Goal: Information Seeking & Learning: Learn about a topic

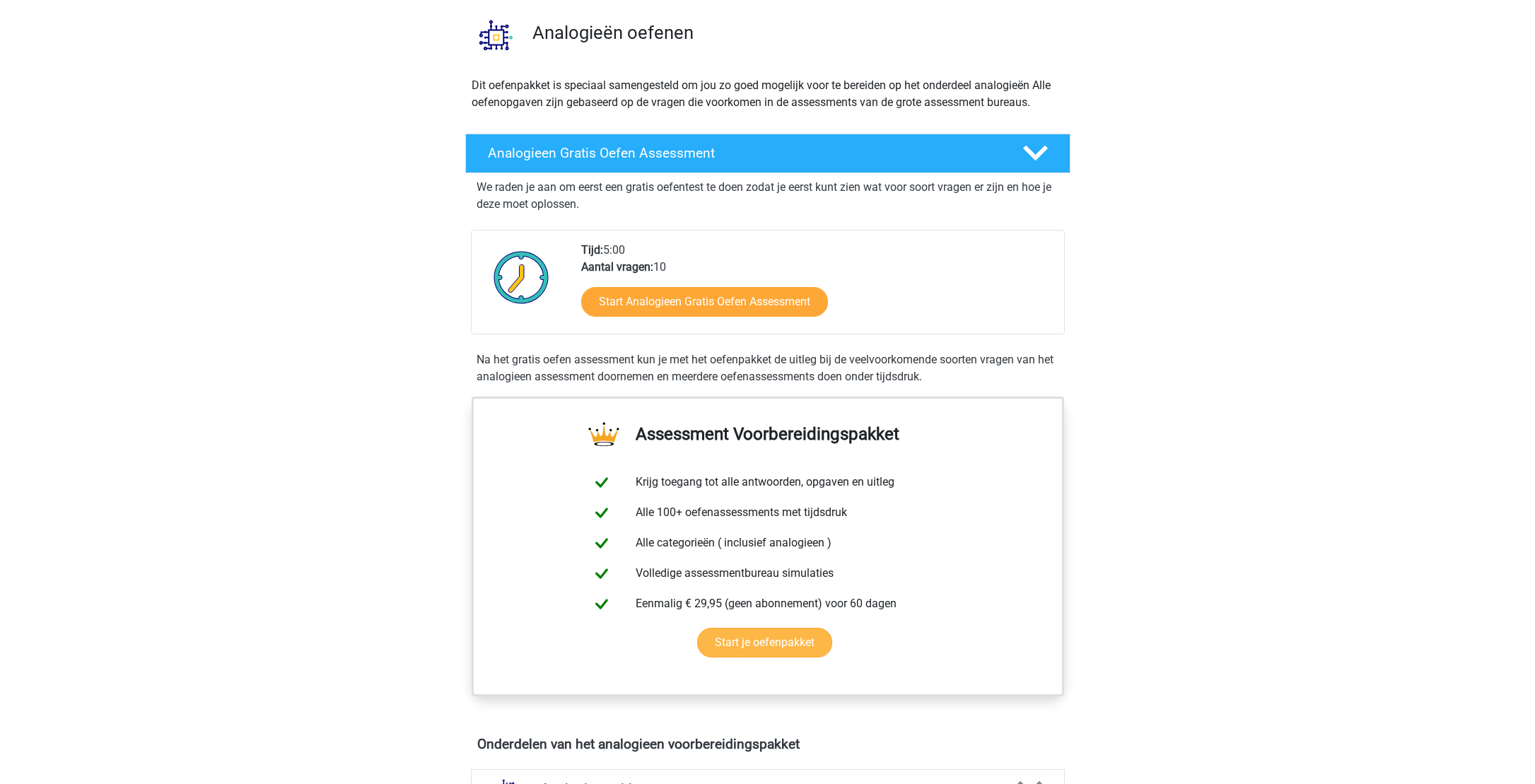
scroll to position [98, 0]
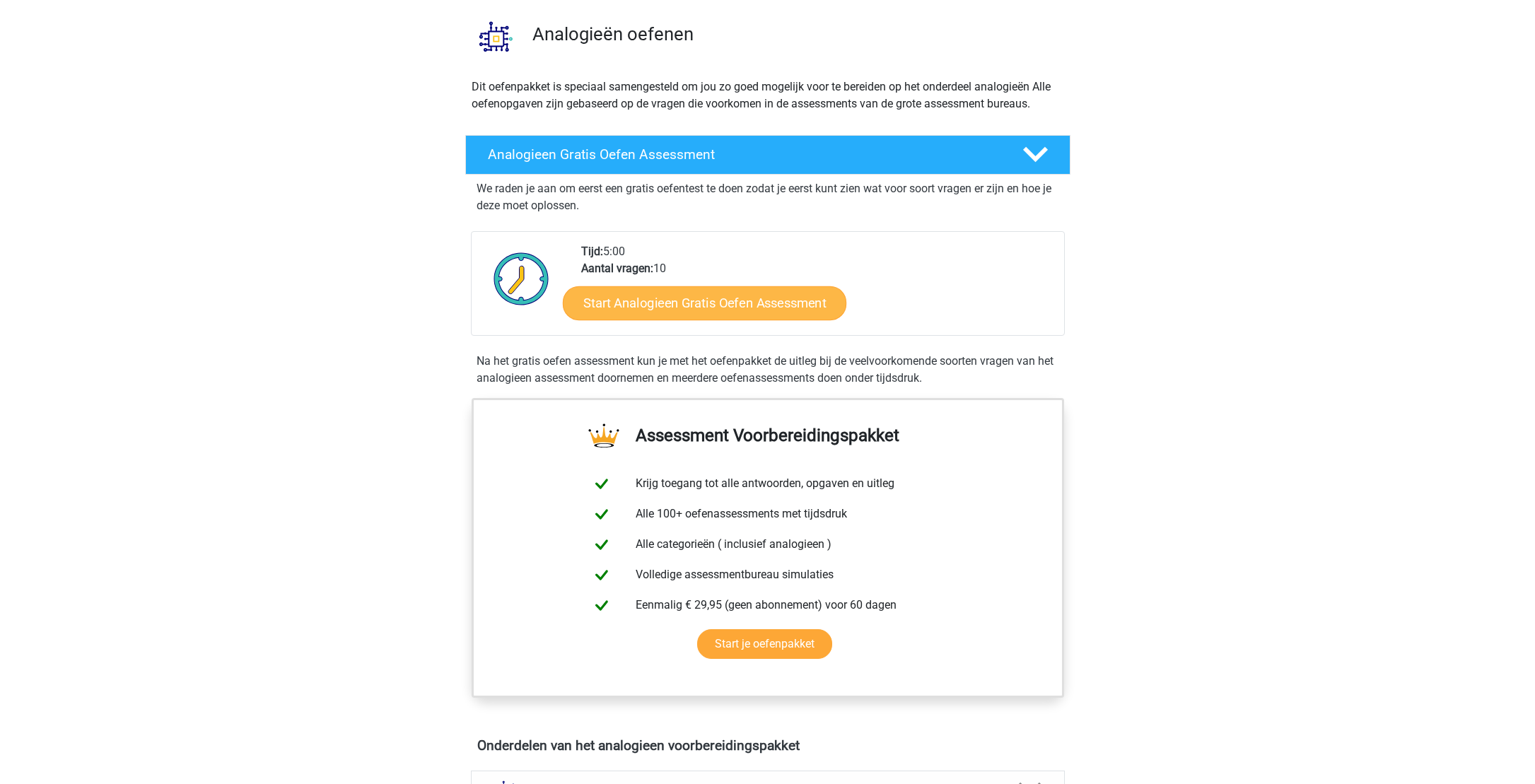
click at [667, 304] on link "Start Analogieen Gratis Oefen Assessment" at bounding box center [704, 302] width 283 height 34
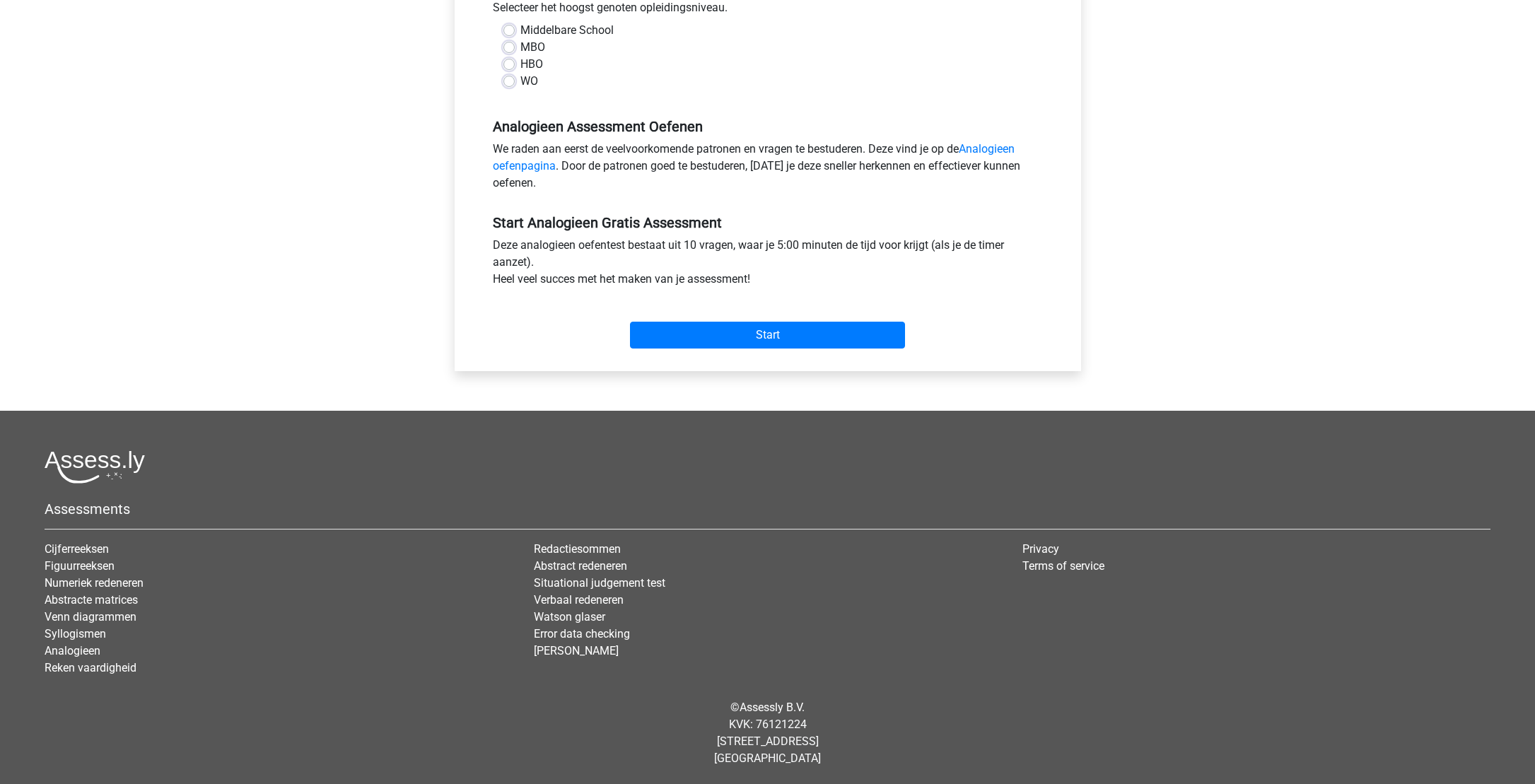
scroll to position [333, 0]
click at [773, 335] on input "Start" at bounding box center [768, 335] width 275 height 27
drag, startPoint x: 505, startPoint y: 45, endPoint x: 521, endPoint y: 60, distance: 21.9
click at [521, 50] on label "MBO" at bounding box center [533, 47] width 25 height 17
click at [508, 50] on input "MBO" at bounding box center [509, 46] width 12 height 14
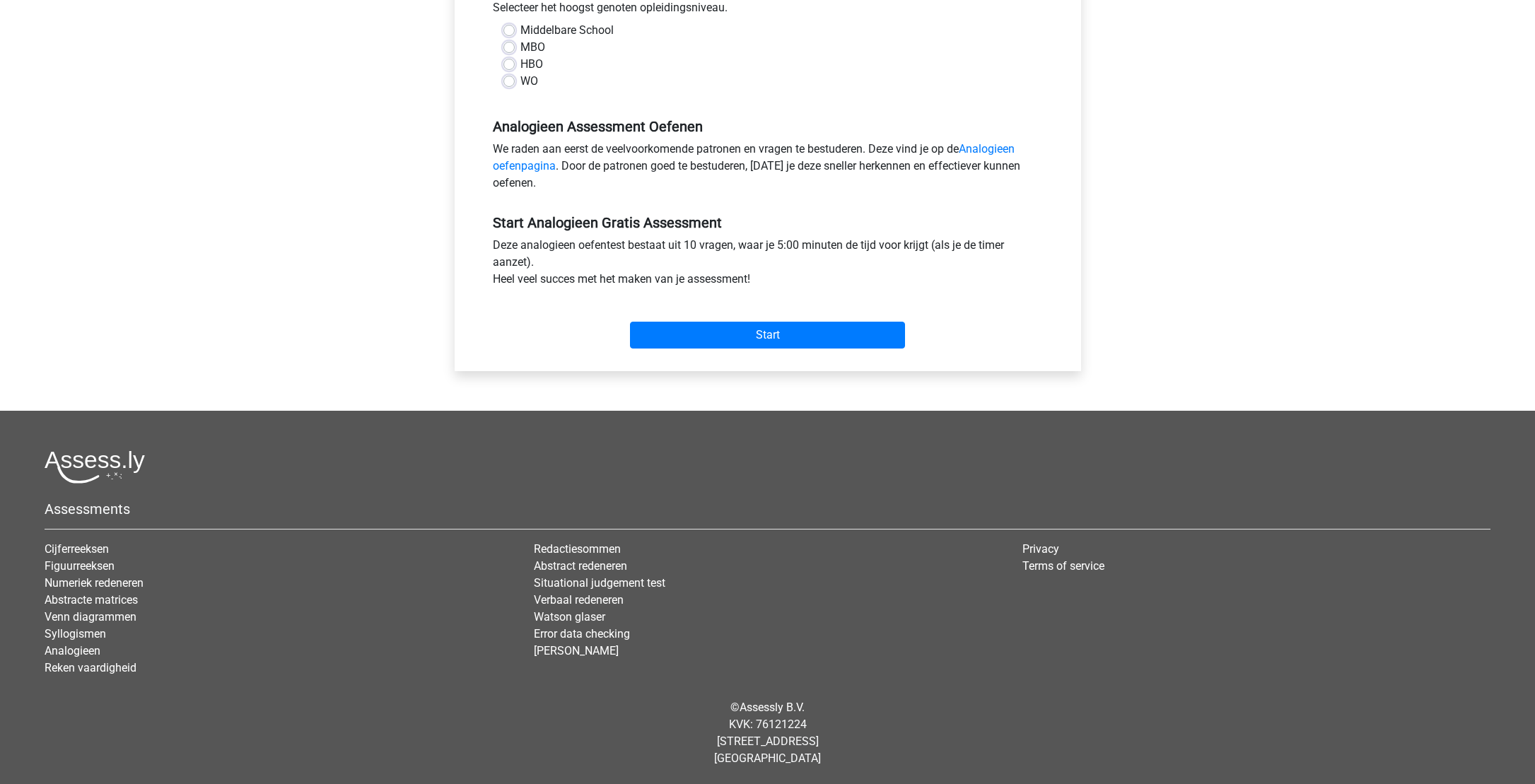
radio input "true"
click at [738, 335] on input "Start" at bounding box center [768, 335] width 275 height 27
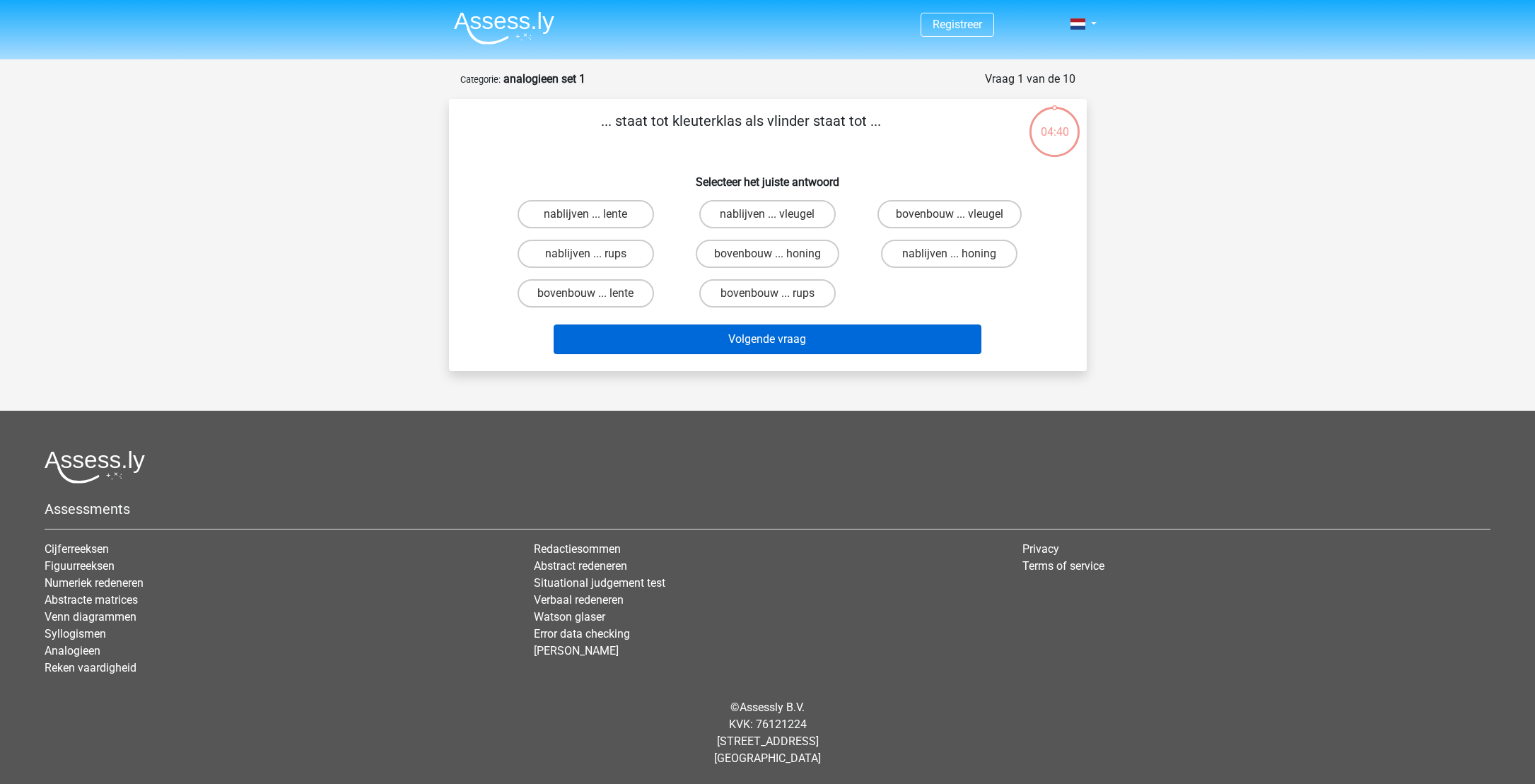
click at [748, 339] on button "Volgende vraag" at bounding box center [767, 339] width 428 height 30
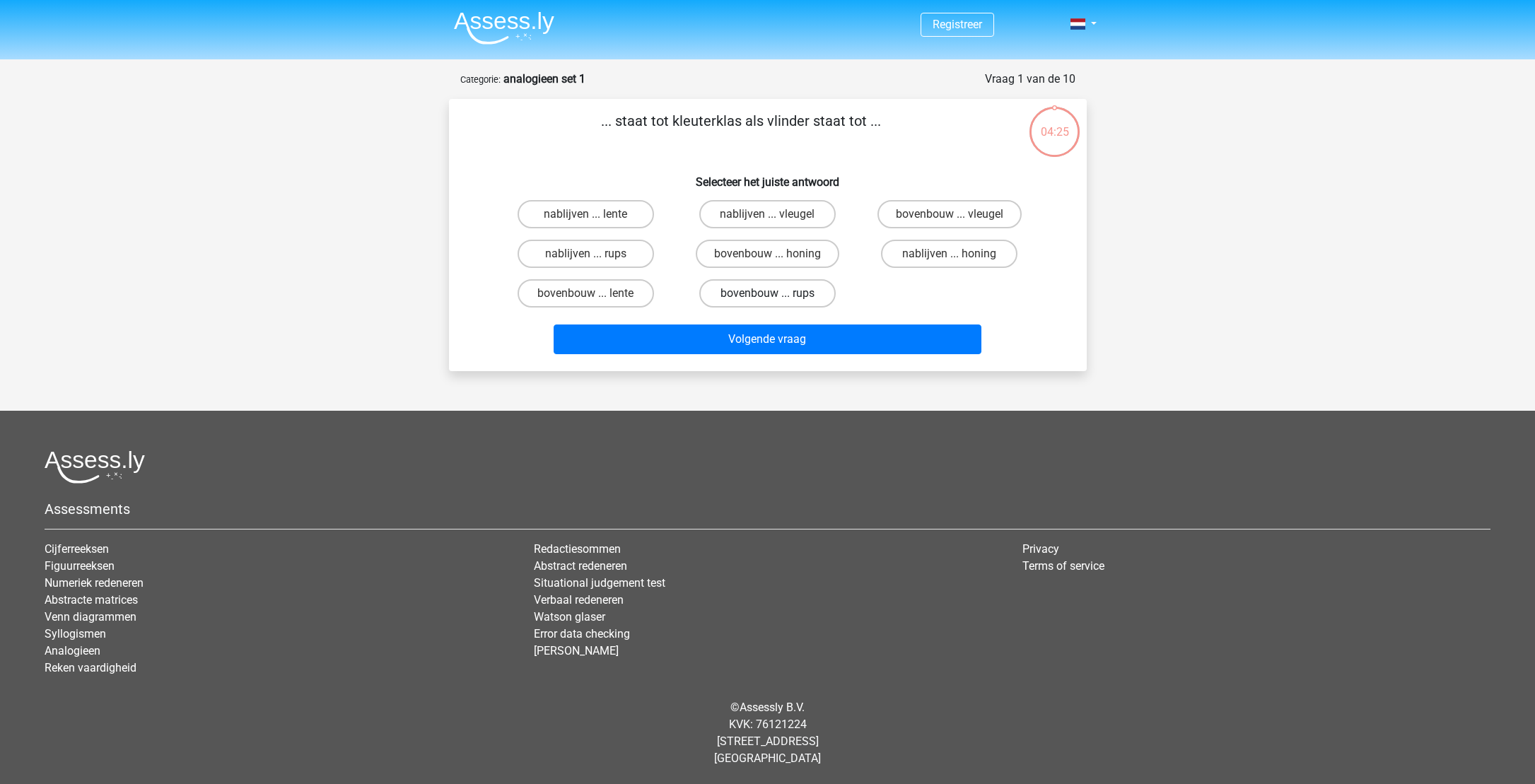
click at [781, 290] on label "bovenbouw ... rups" at bounding box center [768, 293] width 137 height 28
click at [776, 293] on input "bovenbouw ... rups" at bounding box center [771, 298] width 9 height 9
radio input "true"
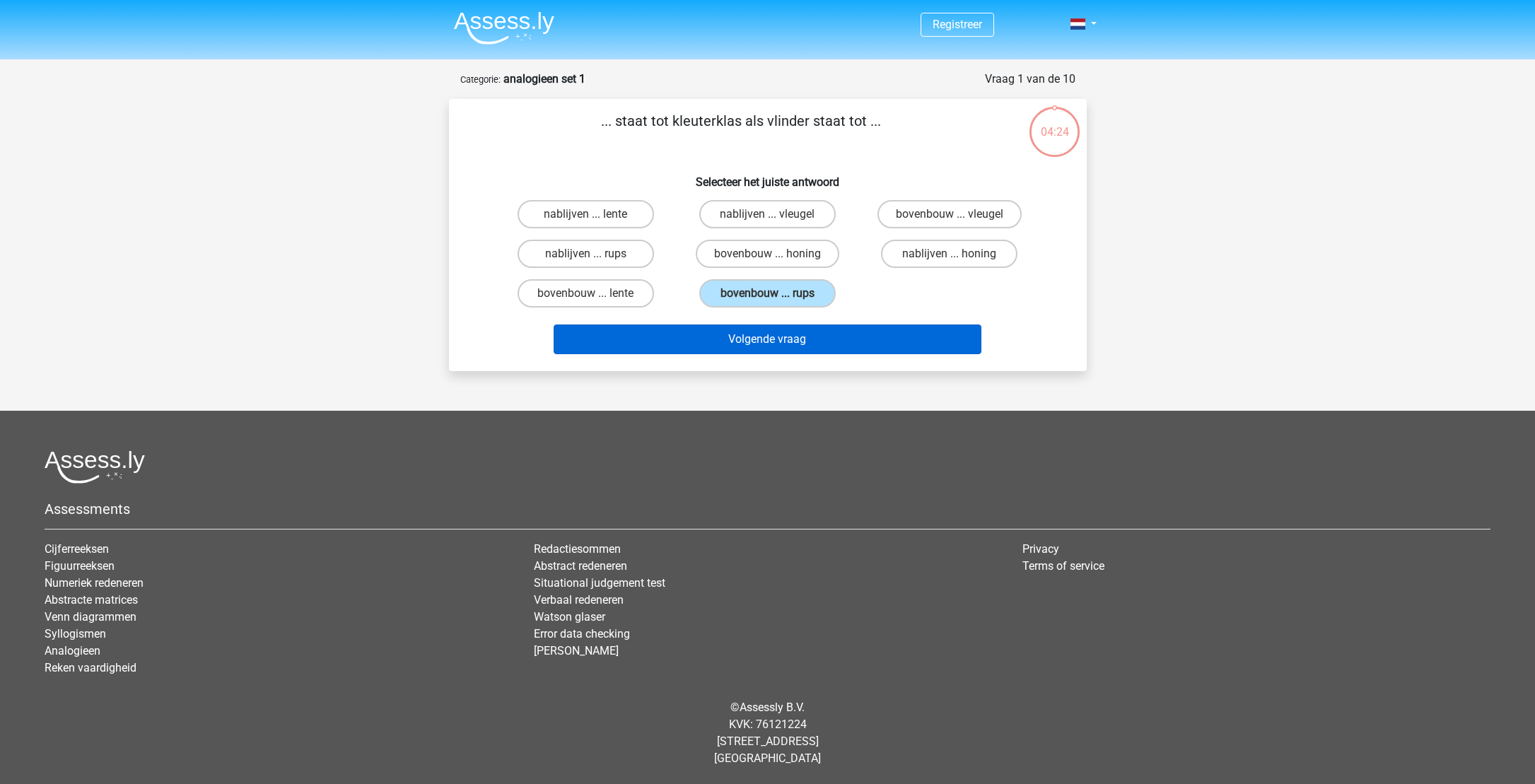
click at [770, 339] on button "Volgende vraag" at bounding box center [767, 339] width 428 height 30
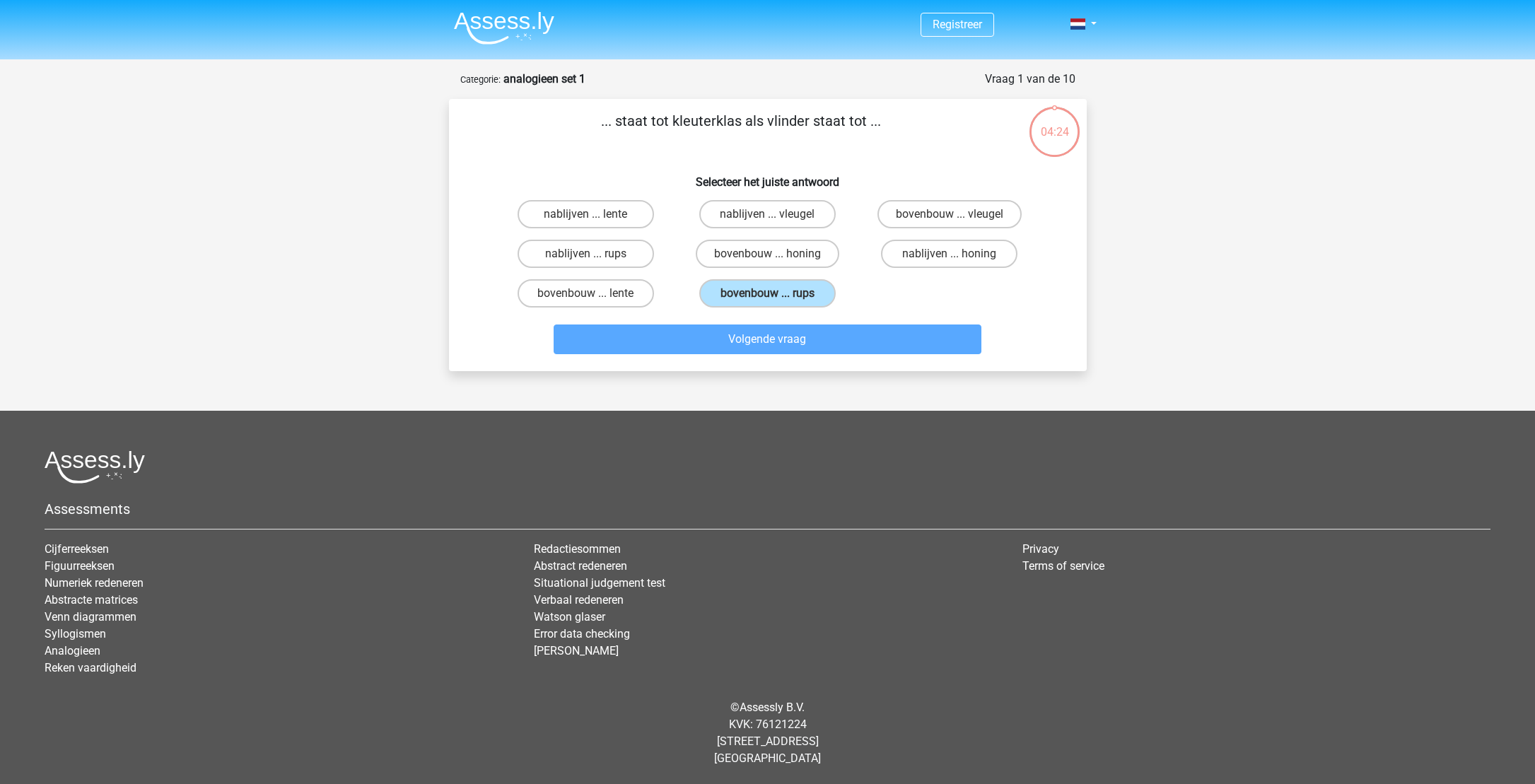
scroll to position [12, 0]
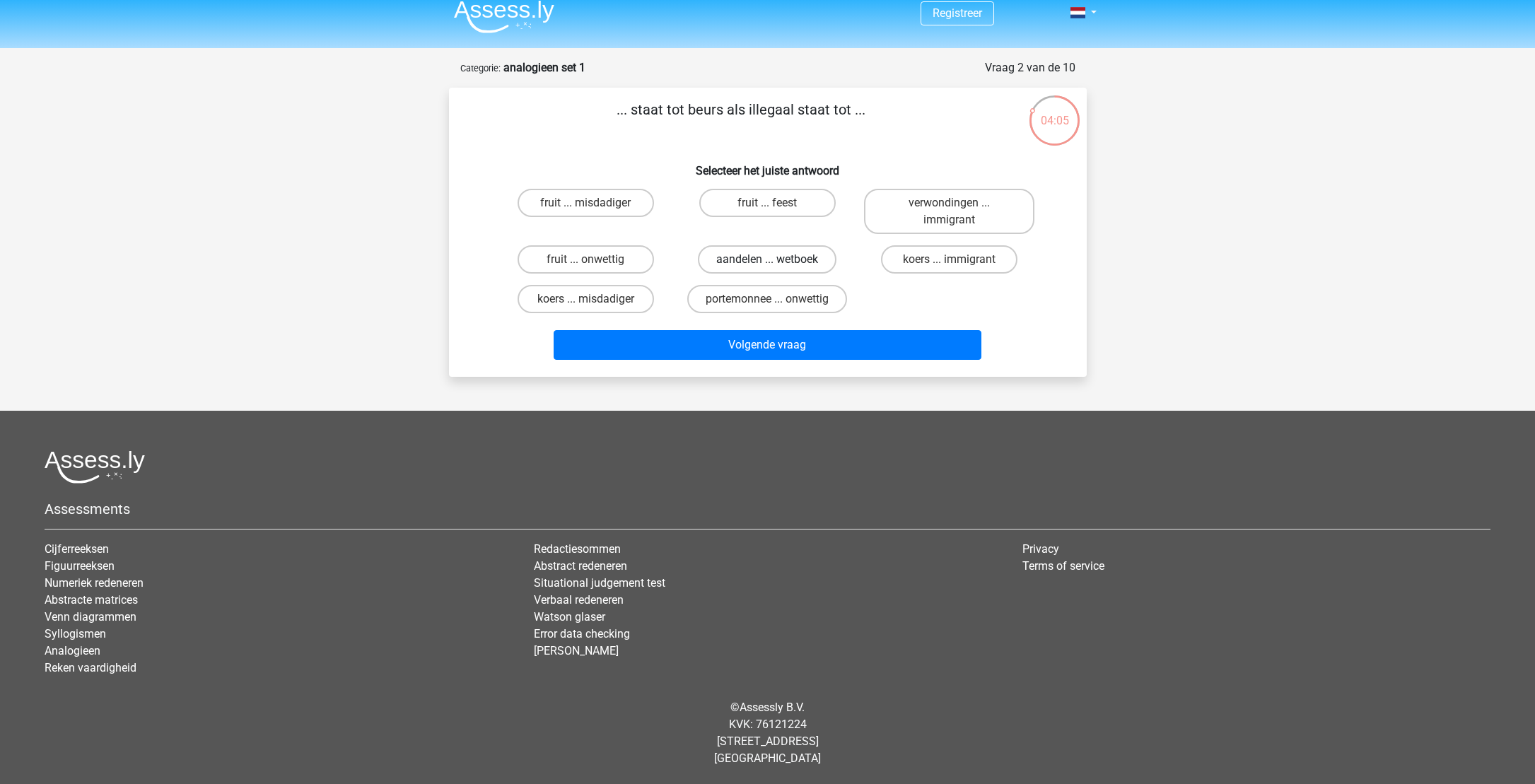
click at [754, 258] on label "aandelen ... wetboek" at bounding box center [767, 259] width 139 height 28
click at [767, 259] on input "aandelen ... wetboek" at bounding box center [771, 264] width 9 height 9
radio input "true"
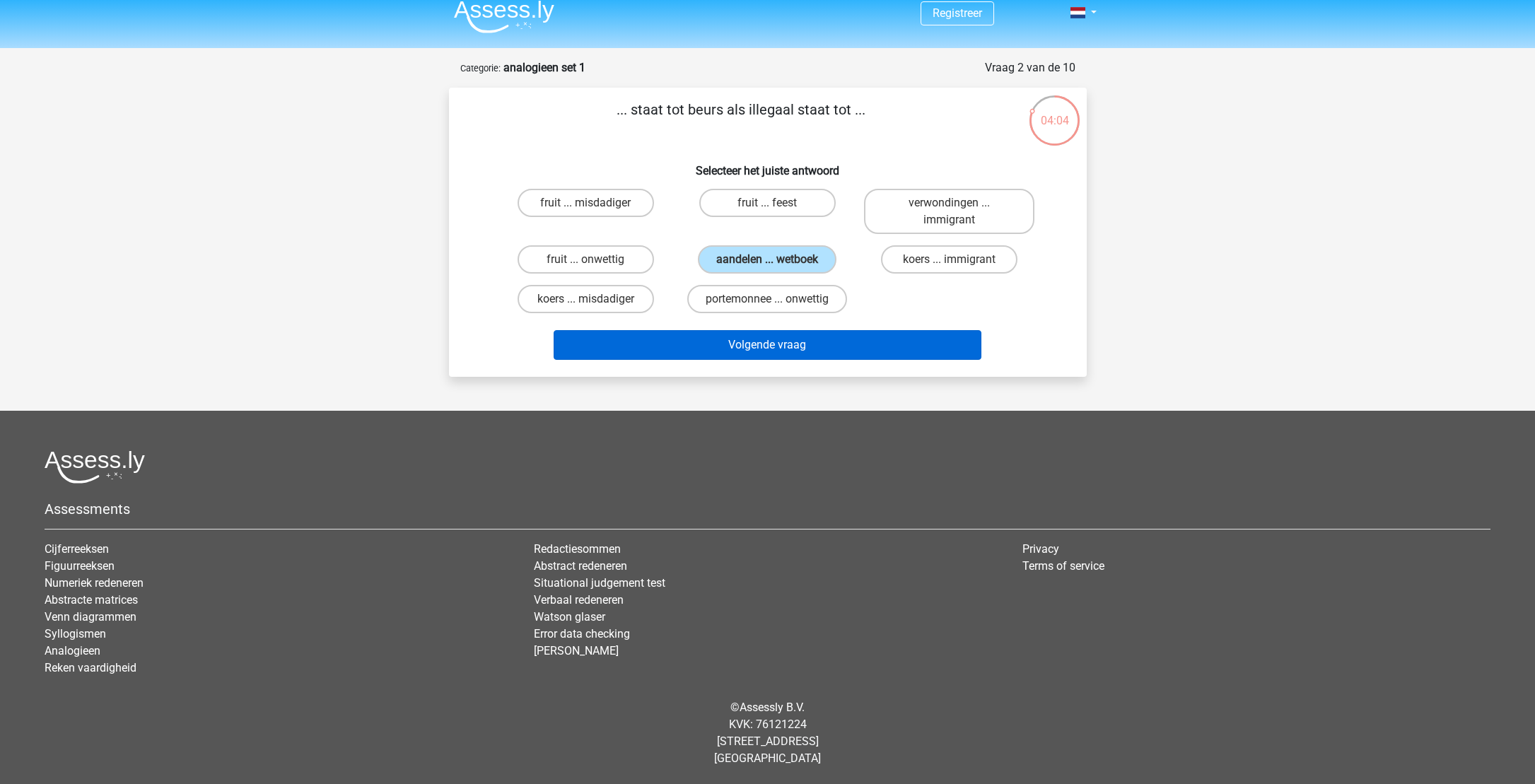
click at [767, 345] on button "Volgende vraag" at bounding box center [767, 345] width 428 height 30
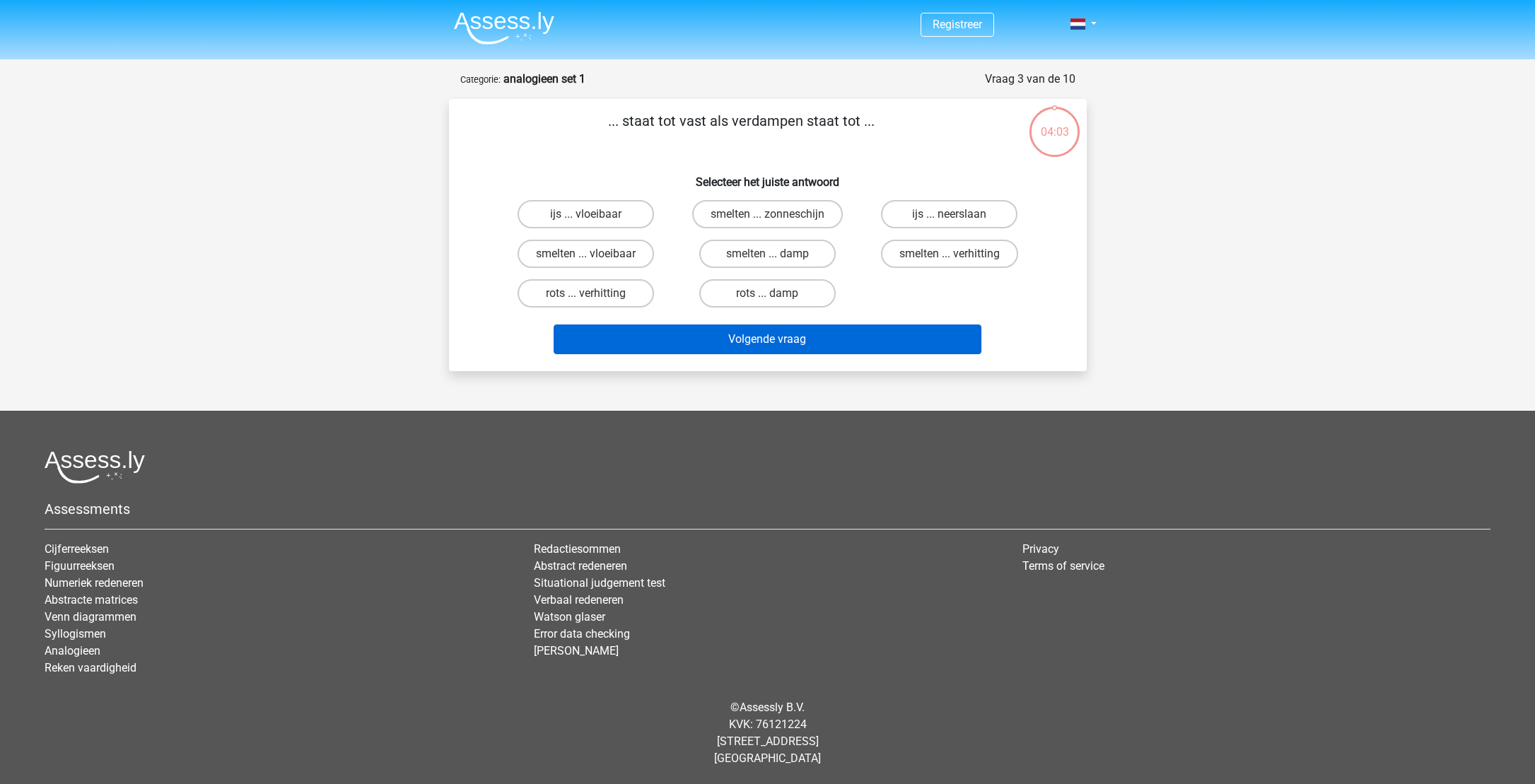
scroll to position [0, 0]
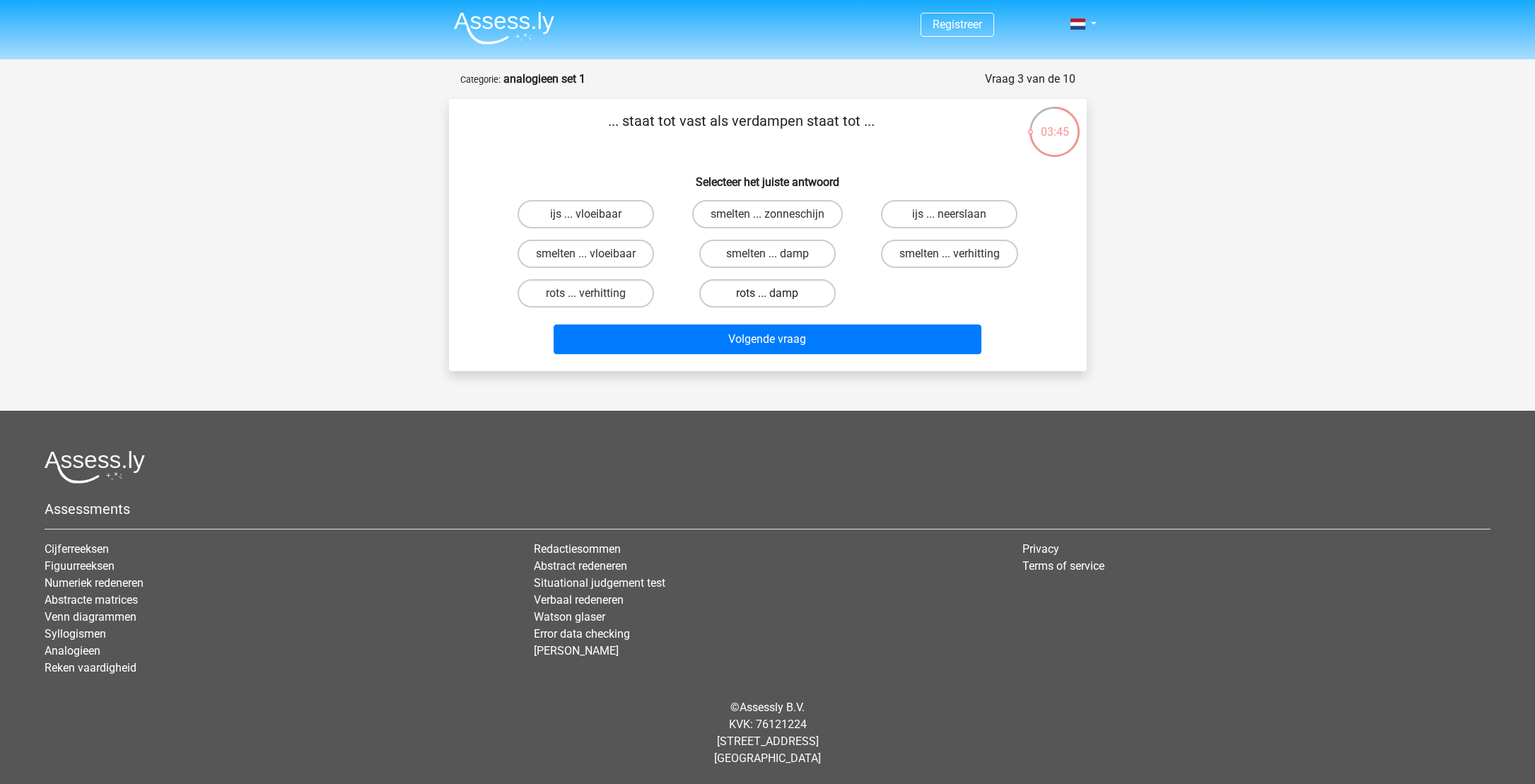
click at [757, 294] on label "rots ... damp" at bounding box center [768, 293] width 137 height 28
click at [767, 294] on input "rots ... damp" at bounding box center [771, 298] width 9 height 9
radio input "true"
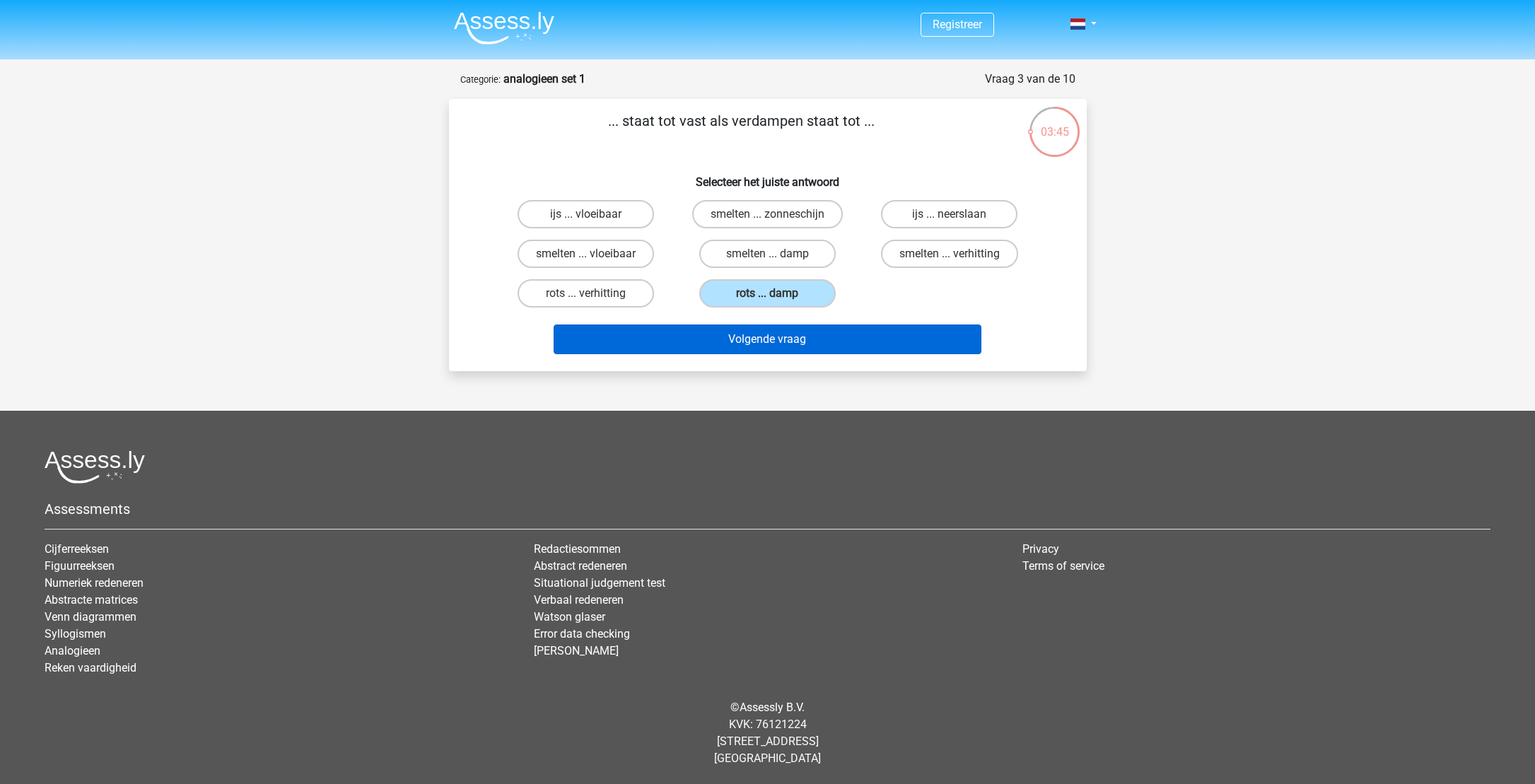
click at [761, 336] on button "Volgende vraag" at bounding box center [767, 339] width 428 height 30
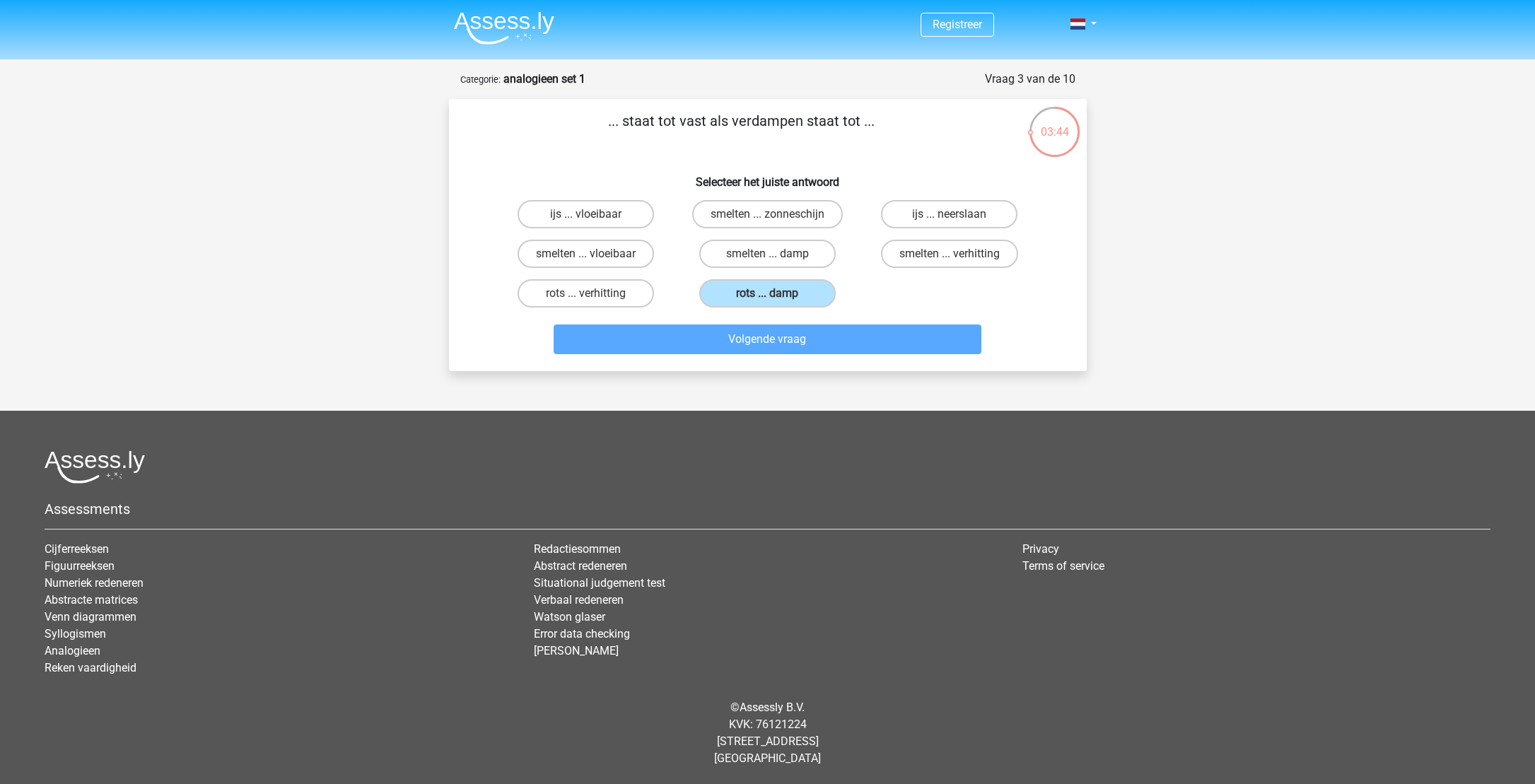
scroll to position [28, 0]
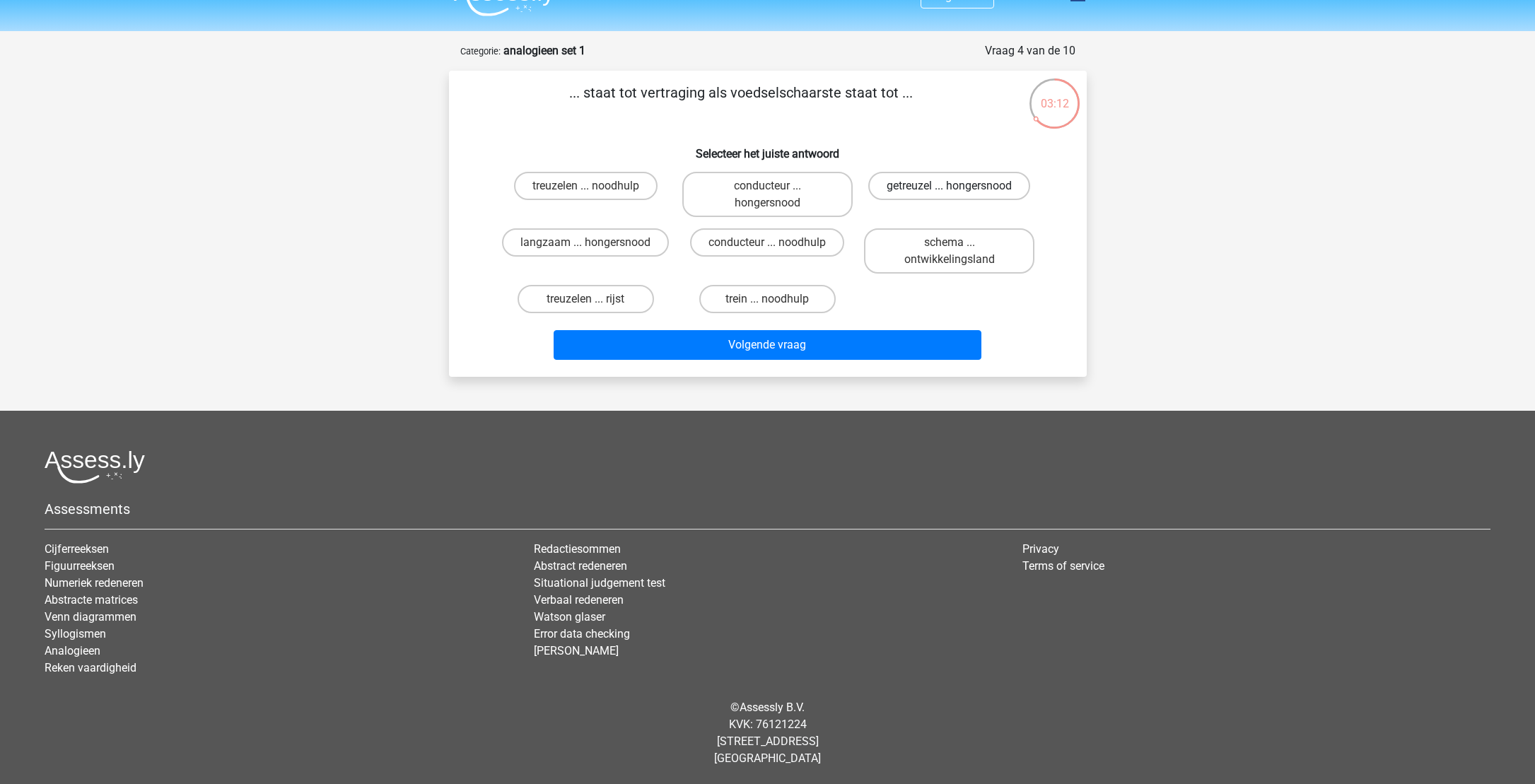
click at [958, 192] on label "getreuzel ... hongersnood" at bounding box center [949, 186] width 162 height 28
click at [958, 192] on input "getreuzel ... hongersnood" at bounding box center [954, 190] width 9 height 9
radio input "true"
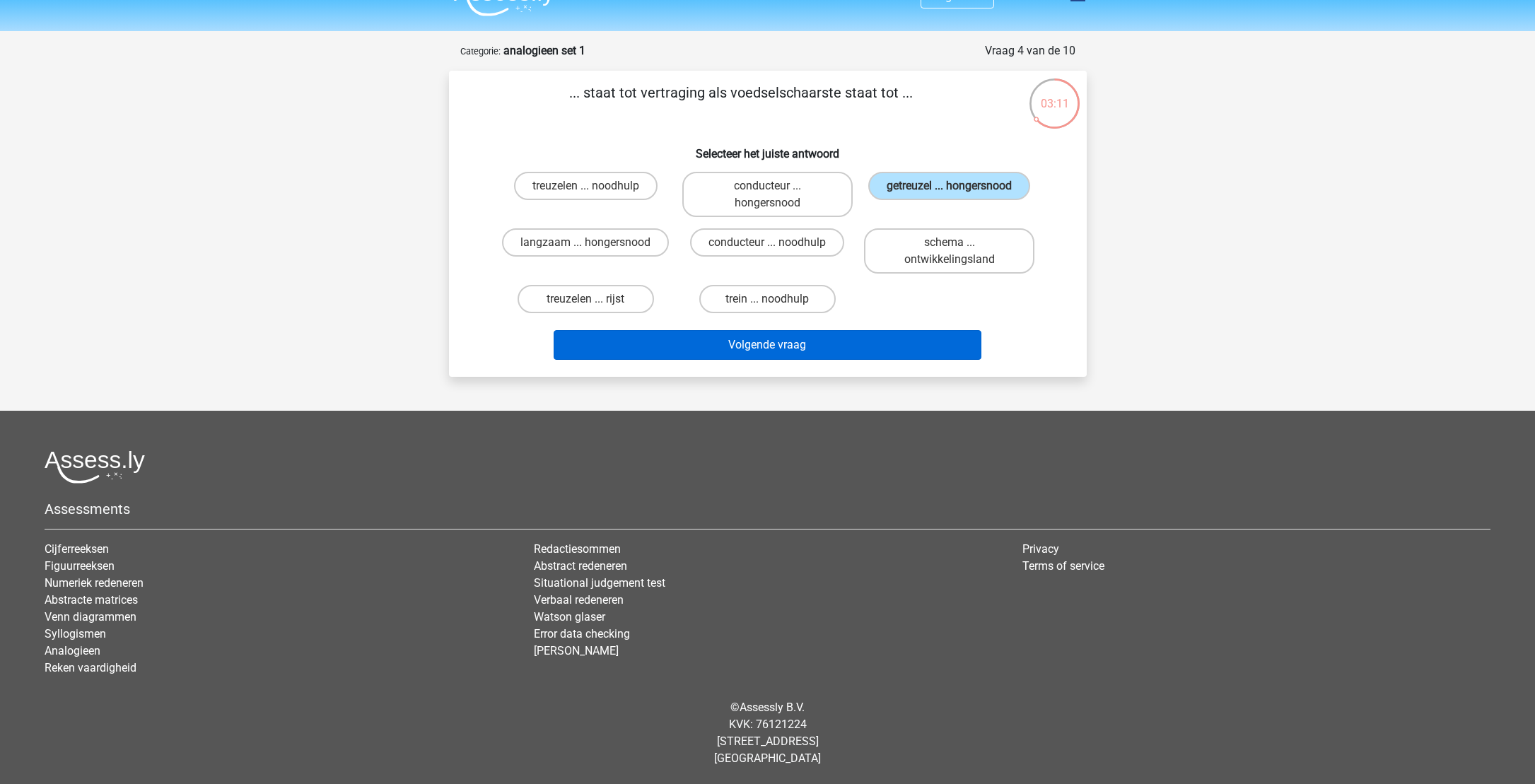
click at [791, 345] on button "Volgende vraag" at bounding box center [767, 345] width 428 height 30
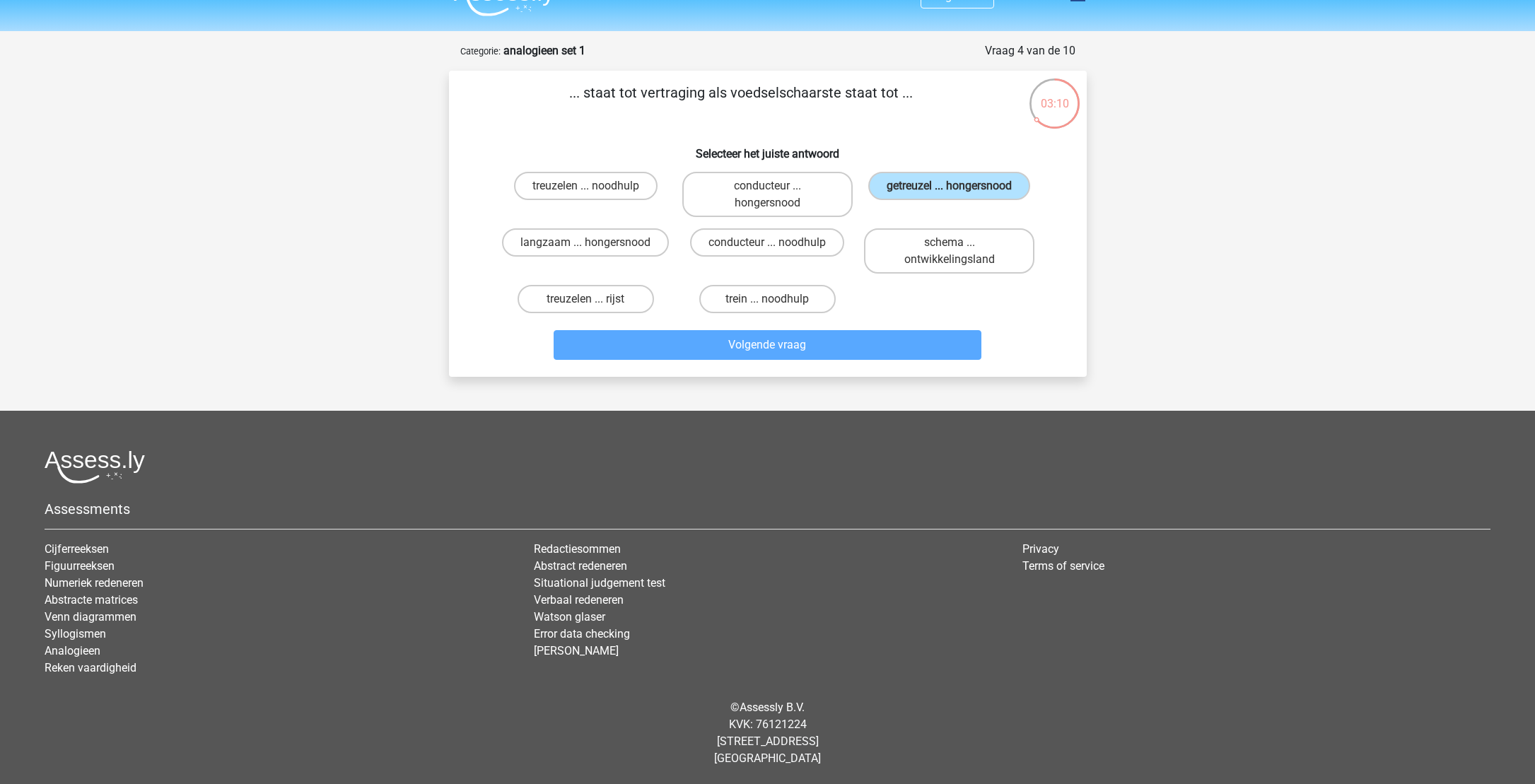
scroll to position [0, 0]
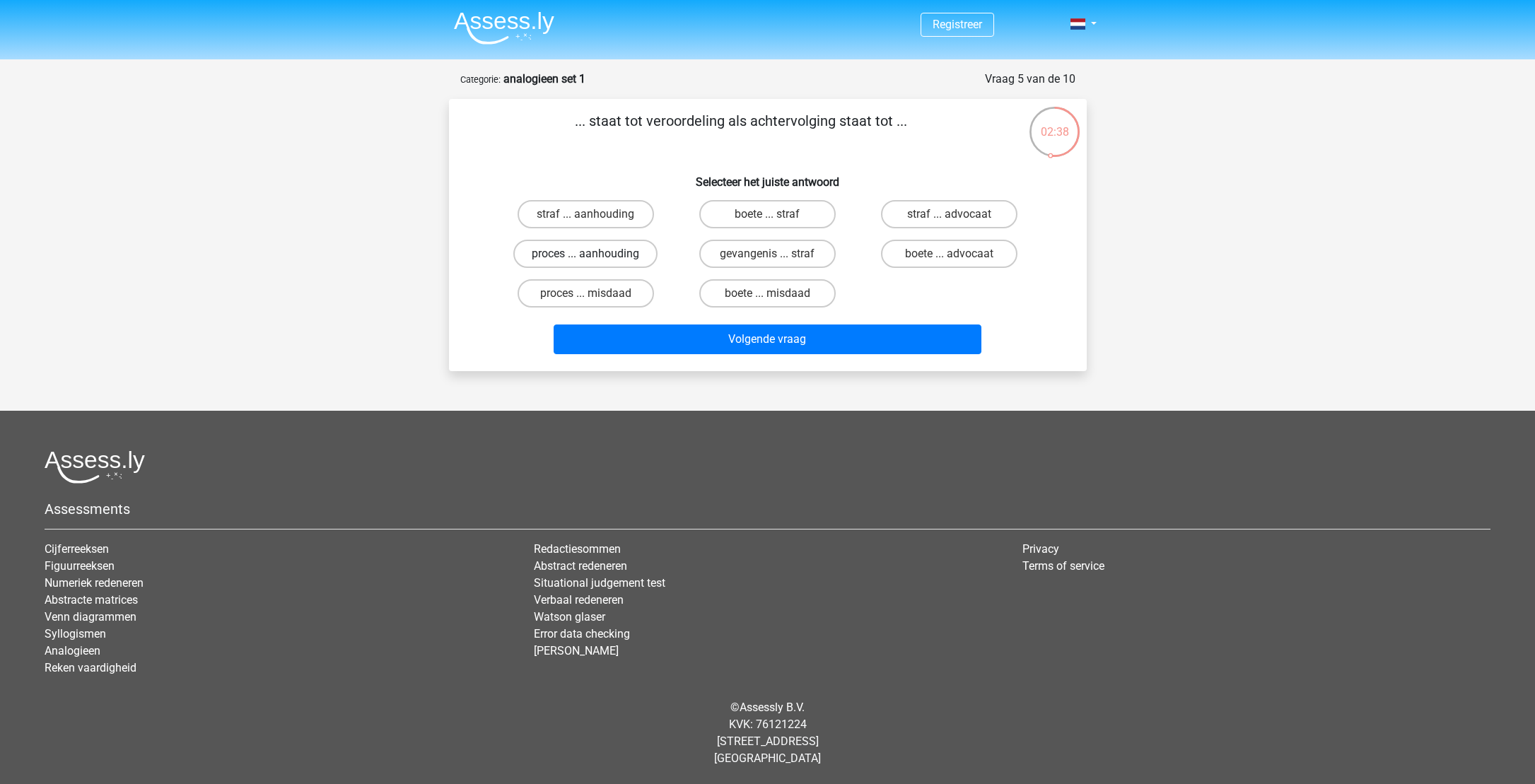
click at [579, 245] on label "proces ... aanhouding" at bounding box center [585, 253] width 144 height 28
click at [585, 254] on input "proces ... aanhouding" at bounding box center [590, 258] width 9 height 9
radio input "true"
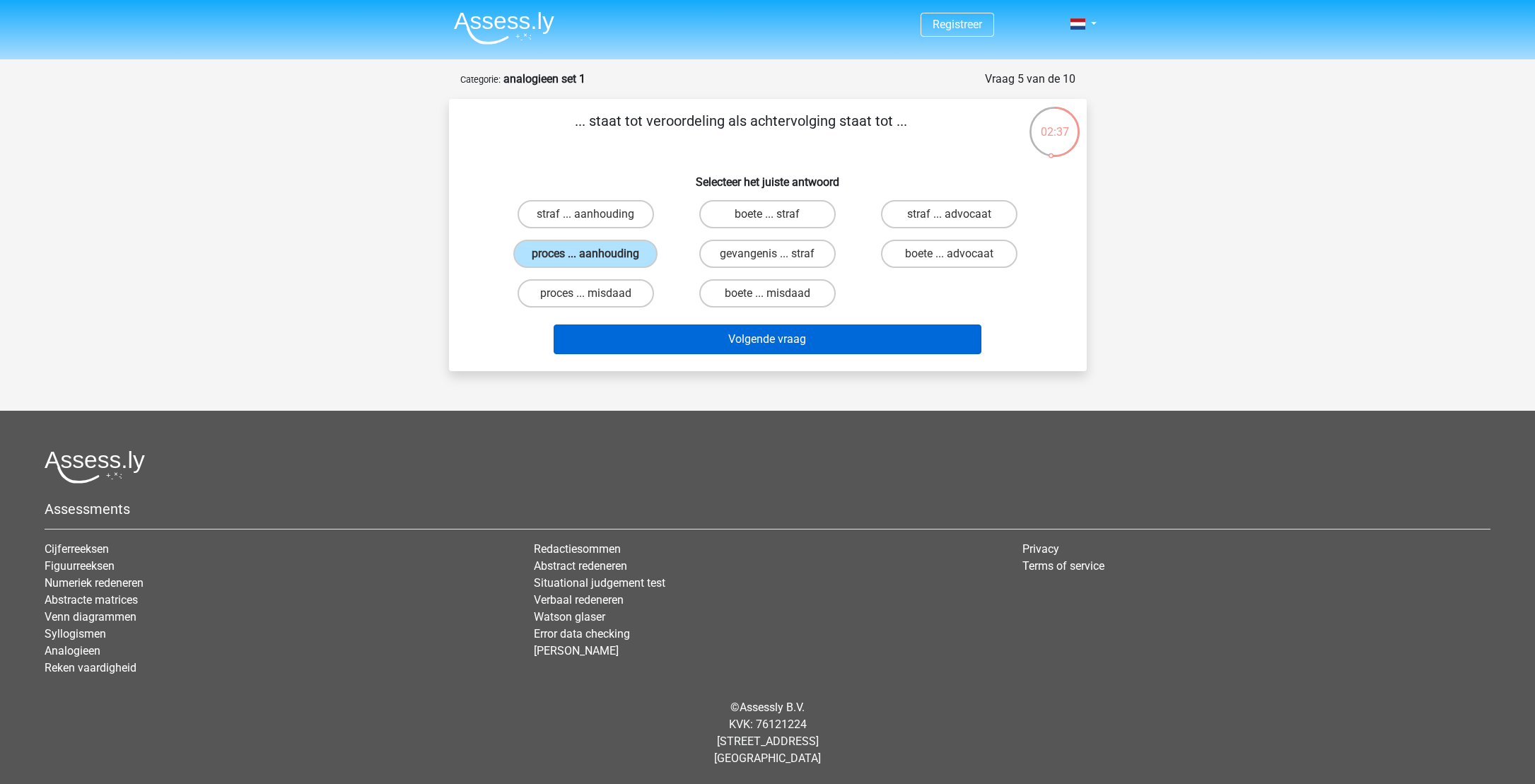
click at [809, 340] on button "Volgende vraag" at bounding box center [767, 339] width 428 height 30
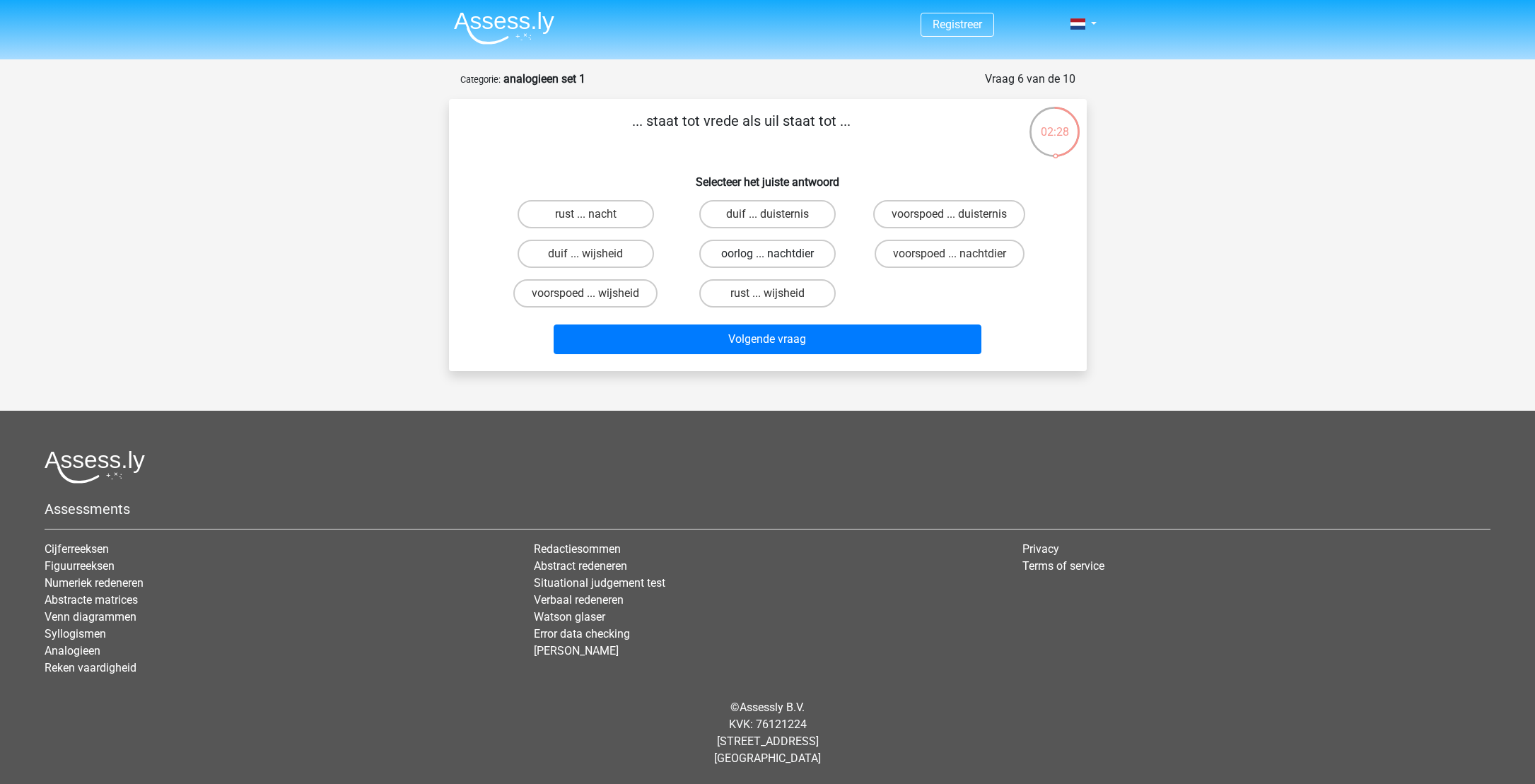
click at [797, 250] on label "oorlog ... nachtdier" at bounding box center [768, 253] width 137 height 28
click at [776, 254] on input "oorlog ... nachtdier" at bounding box center [771, 258] width 9 height 9
radio input "true"
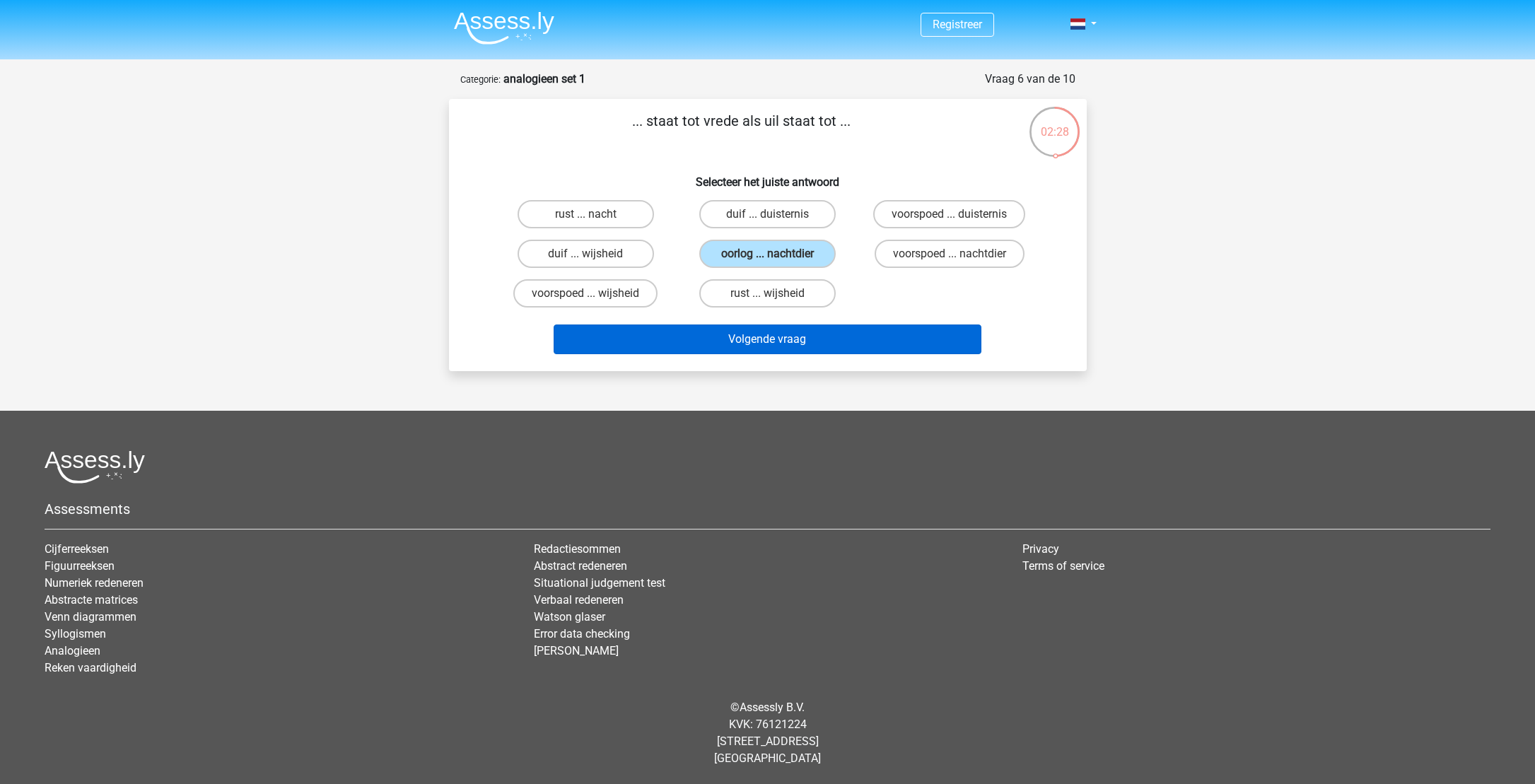
click at [791, 338] on button "Volgende vraag" at bounding box center [767, 339] width 428 height 30
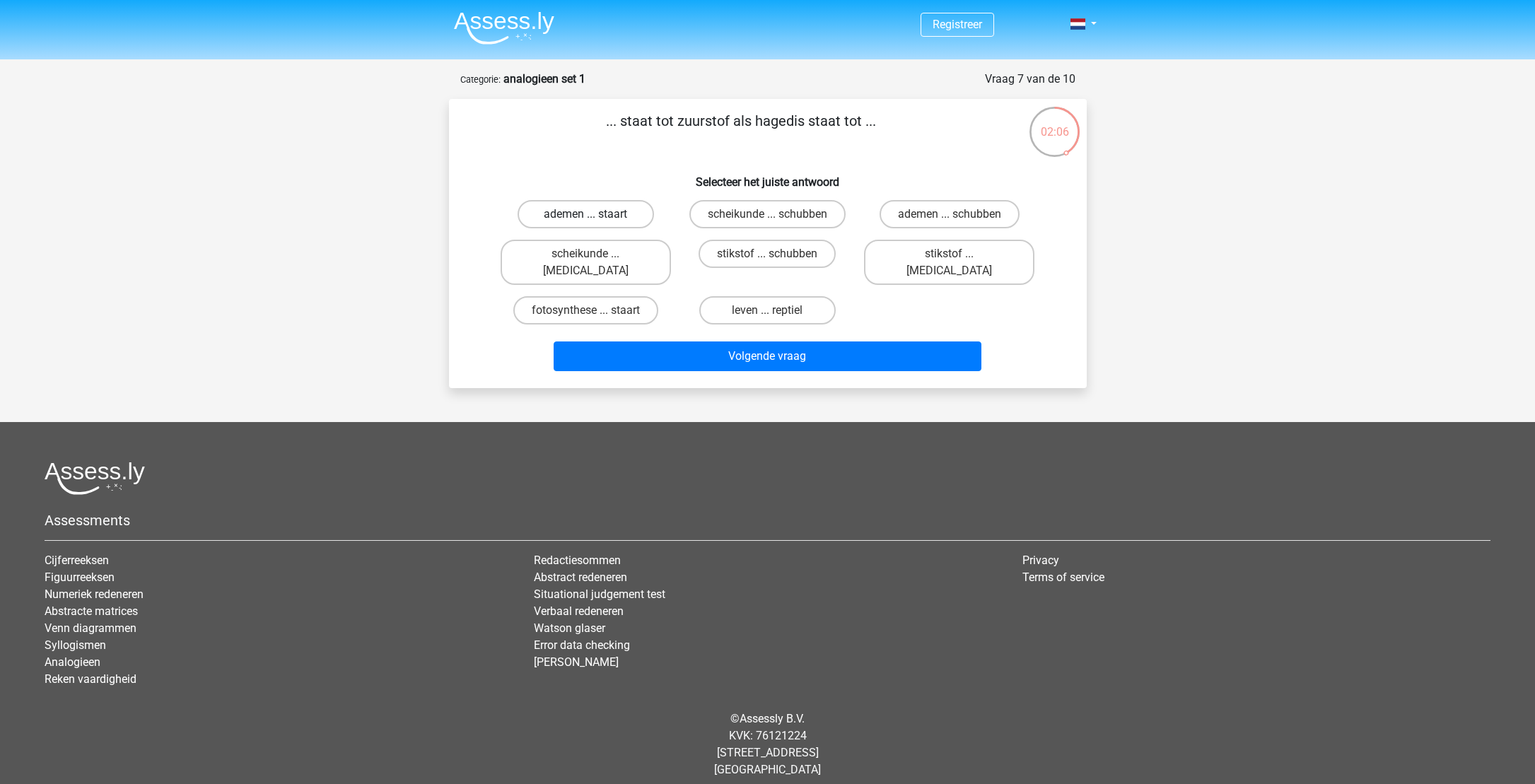
click at [632, 225] on label "ademen ... staart" at bounding box center [586, 214] width 137 height 28
click at [595, 224] on input "ademen ... staart" at bounding box center [590, 219] width 9 height 9
radio input "true"
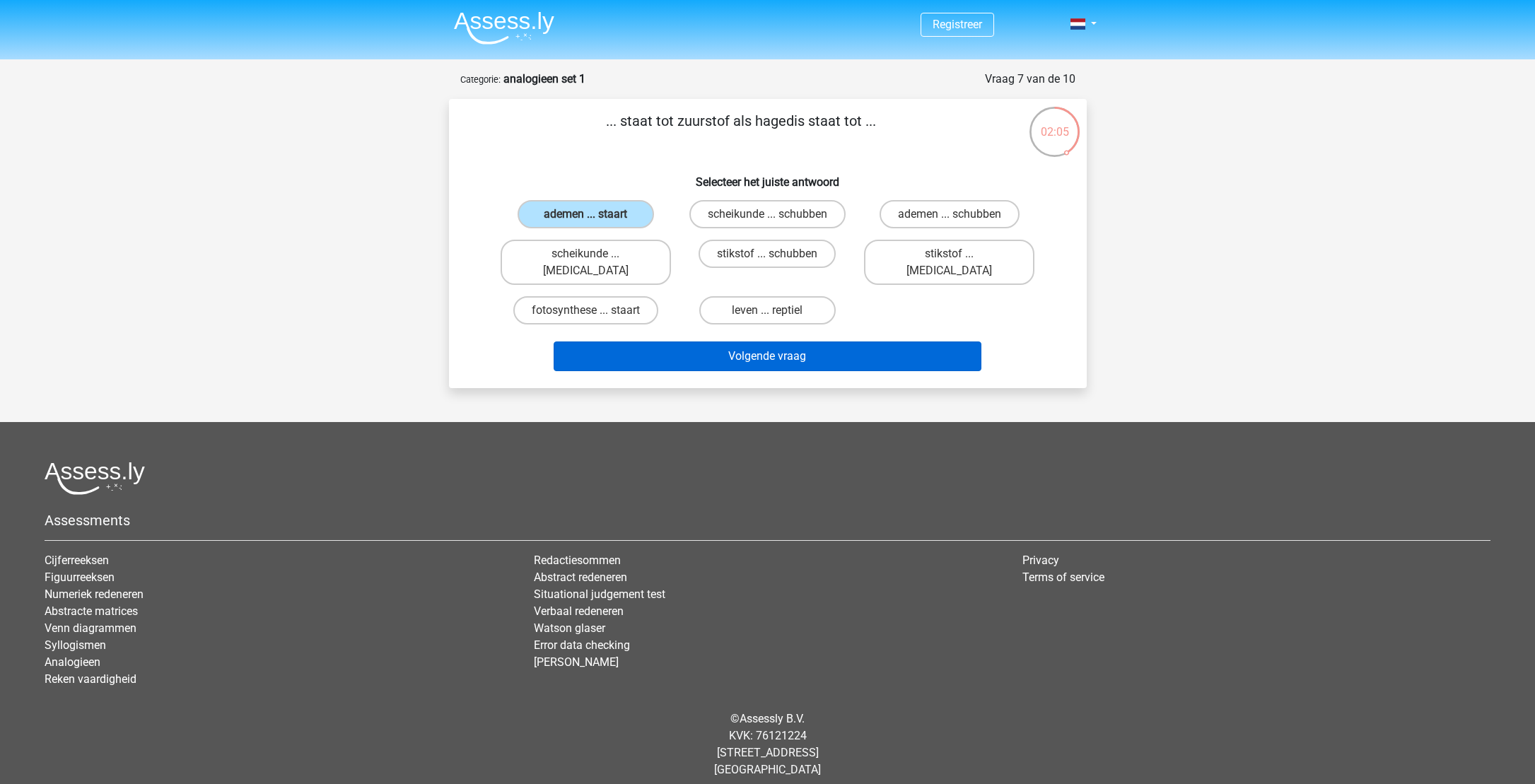
click at [778, 341] on button "Volgende vraag" at bounding box center [767, 356] width 428 height 30
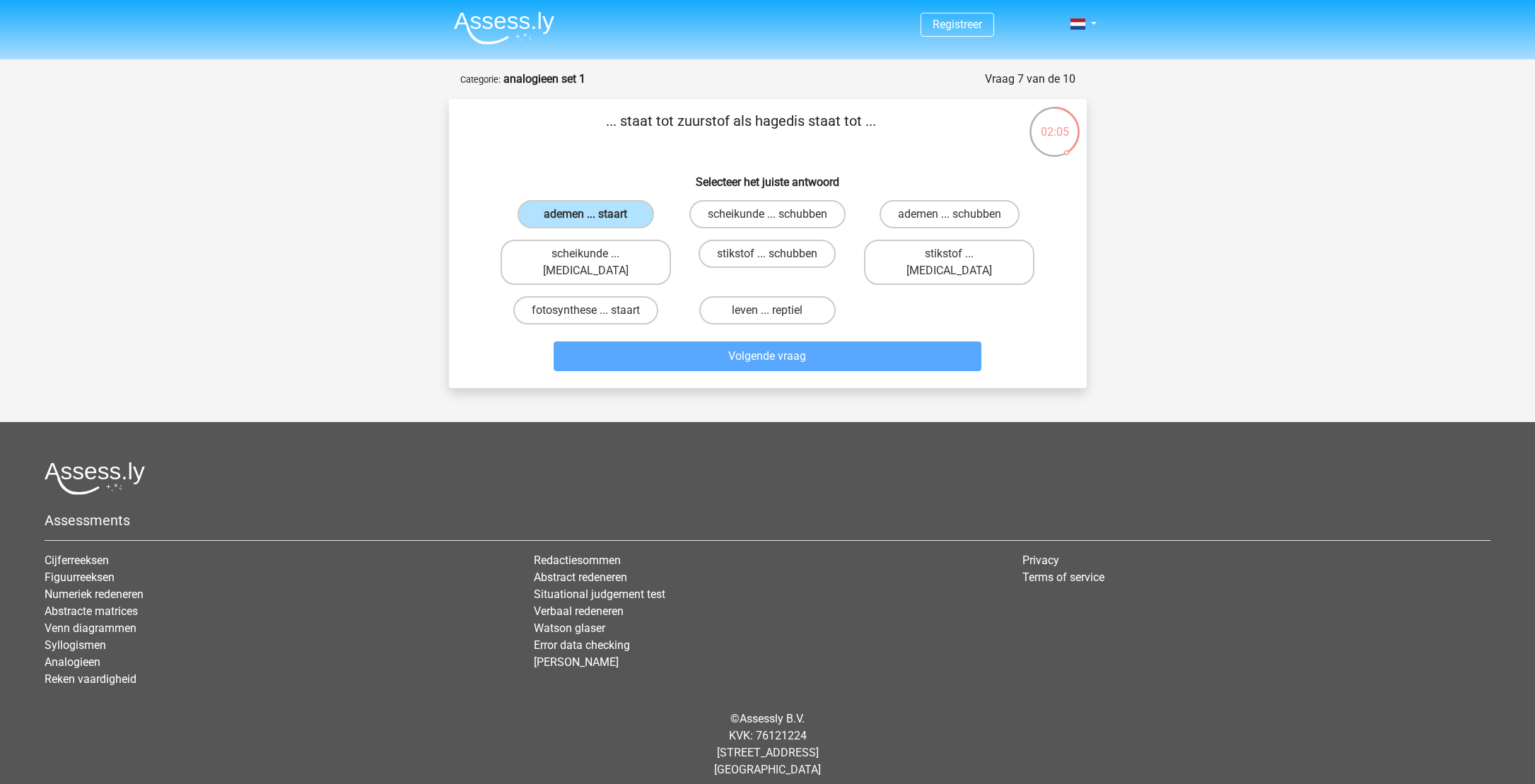
scroll to position [12, 0]
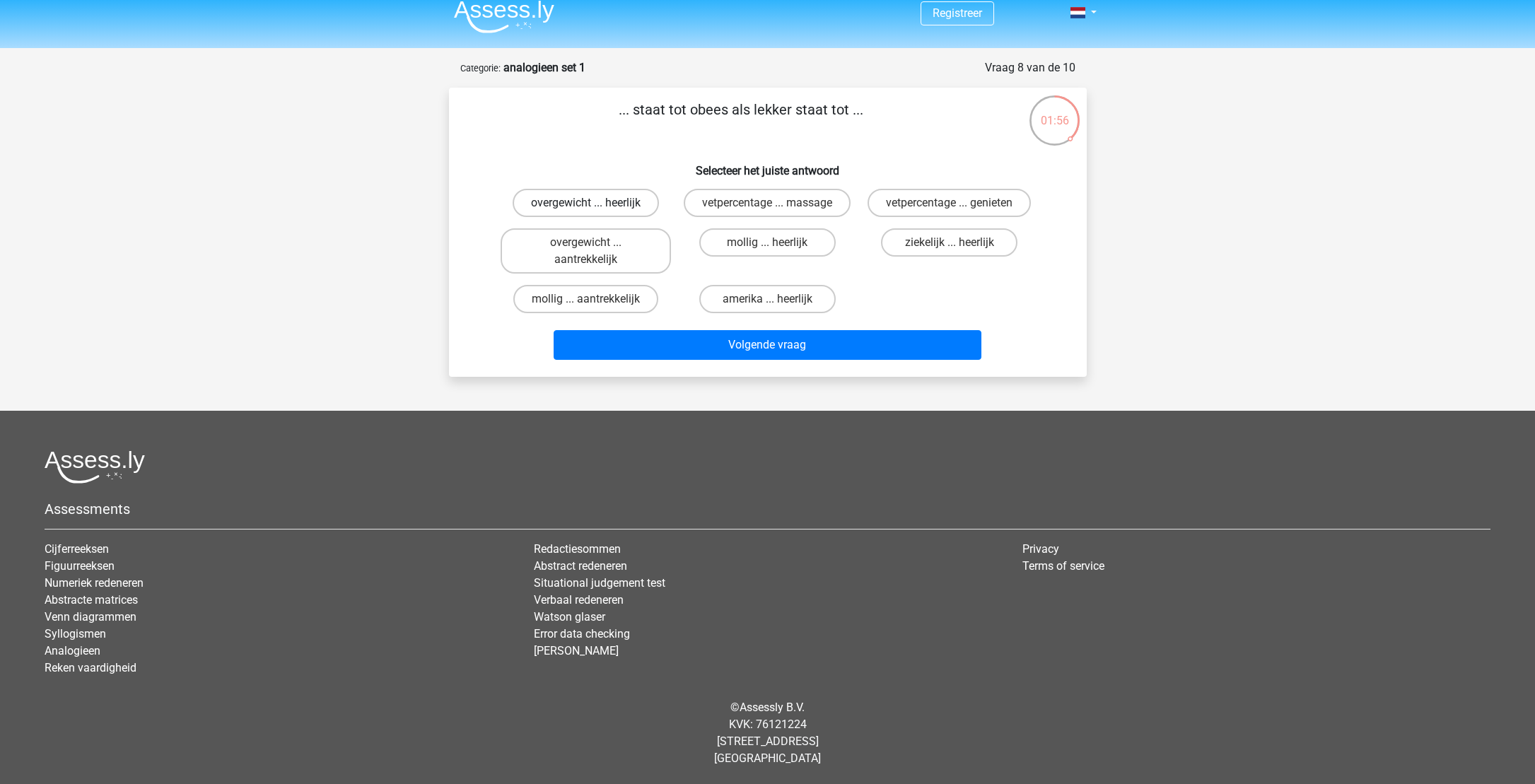
click at [598, 208] on label "overgewicht ... heerlijk" at bounding box center [586, 203] width 147 height 28
click at [595, 208] on input "overgewicht ... heerlijk" at bounding box center [590, 207] width 9 height 9
radio input "true"
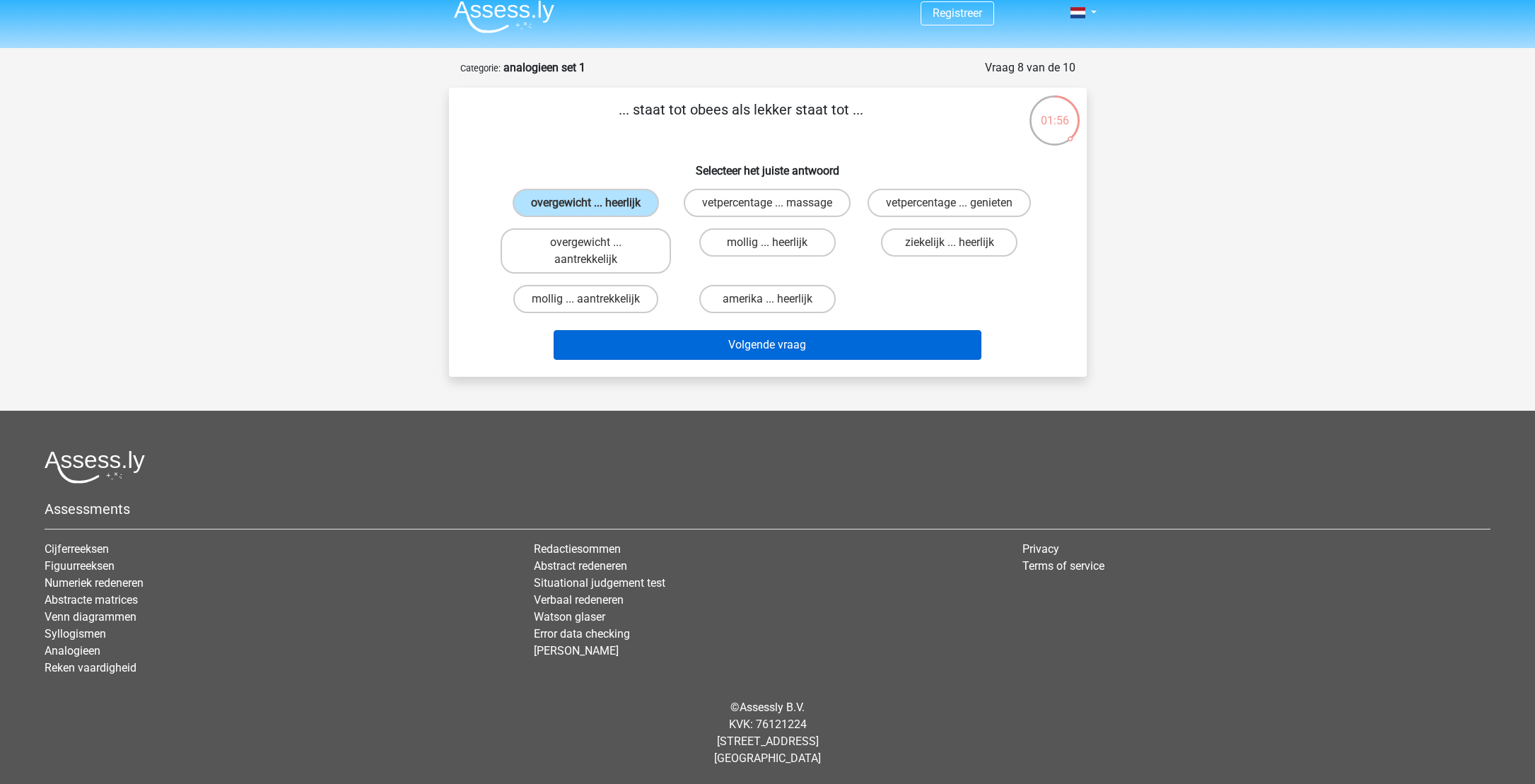
click at [745, 346] on button "Volgende vraag" at bounding box center [767, 345] width 428 height 30
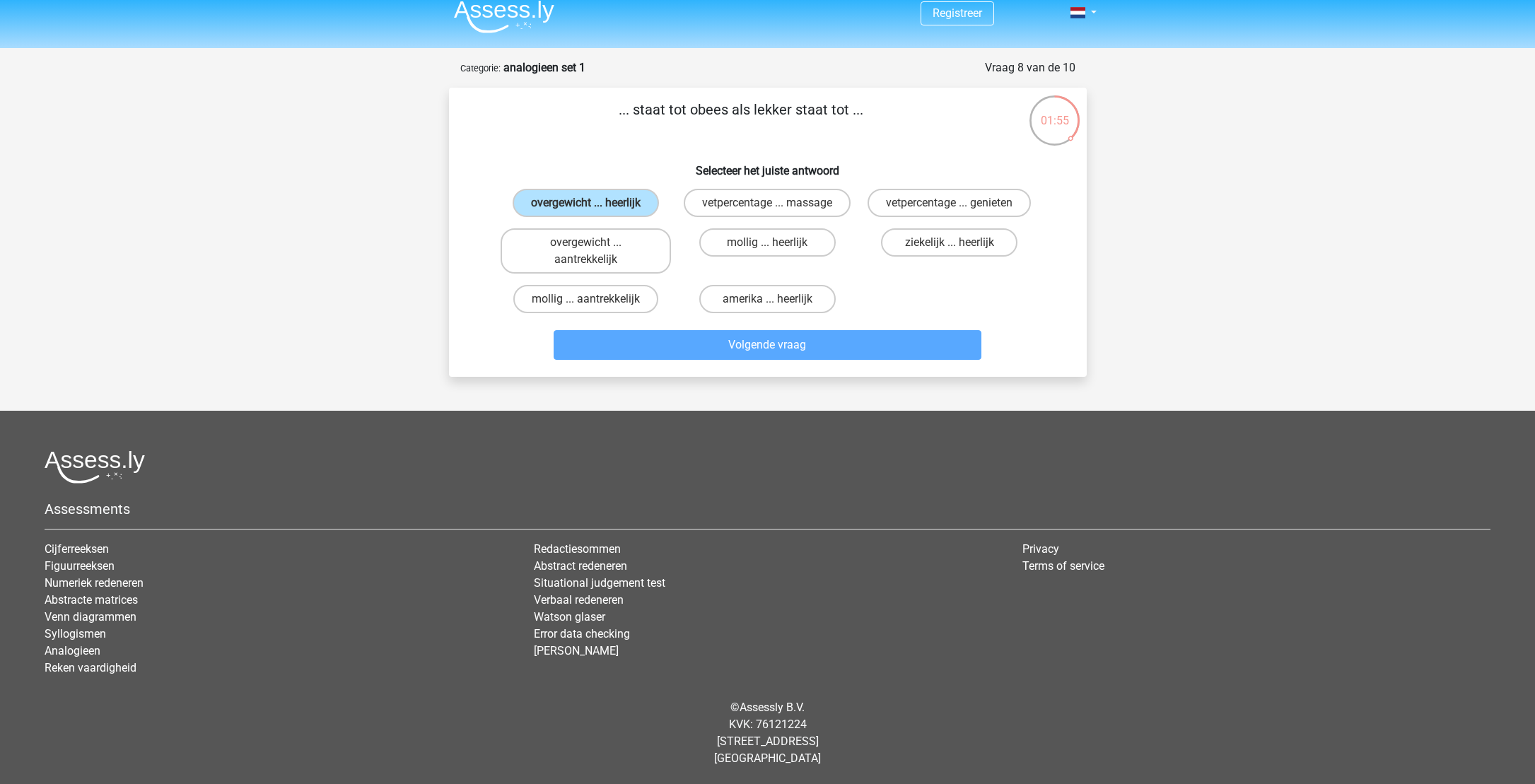
scroll to position [0, 0]
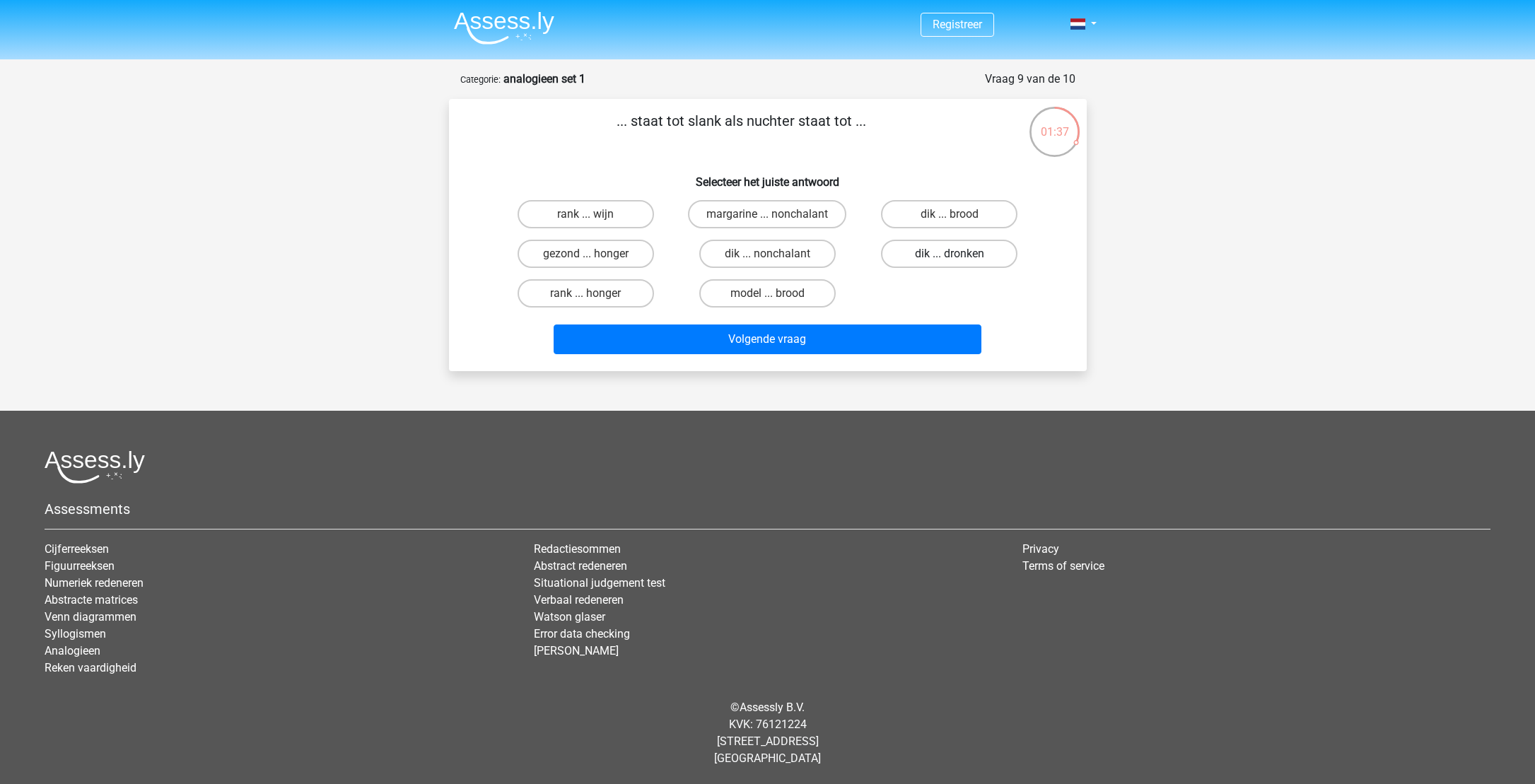
click at [921, 254] on label "dik ... dronken" at bounding box center [949, 253] width 137 height 28
click at [950, 254] on input "dik ... dronken" at bounding box center [954, 258] width 9 height 9
radio input "true"
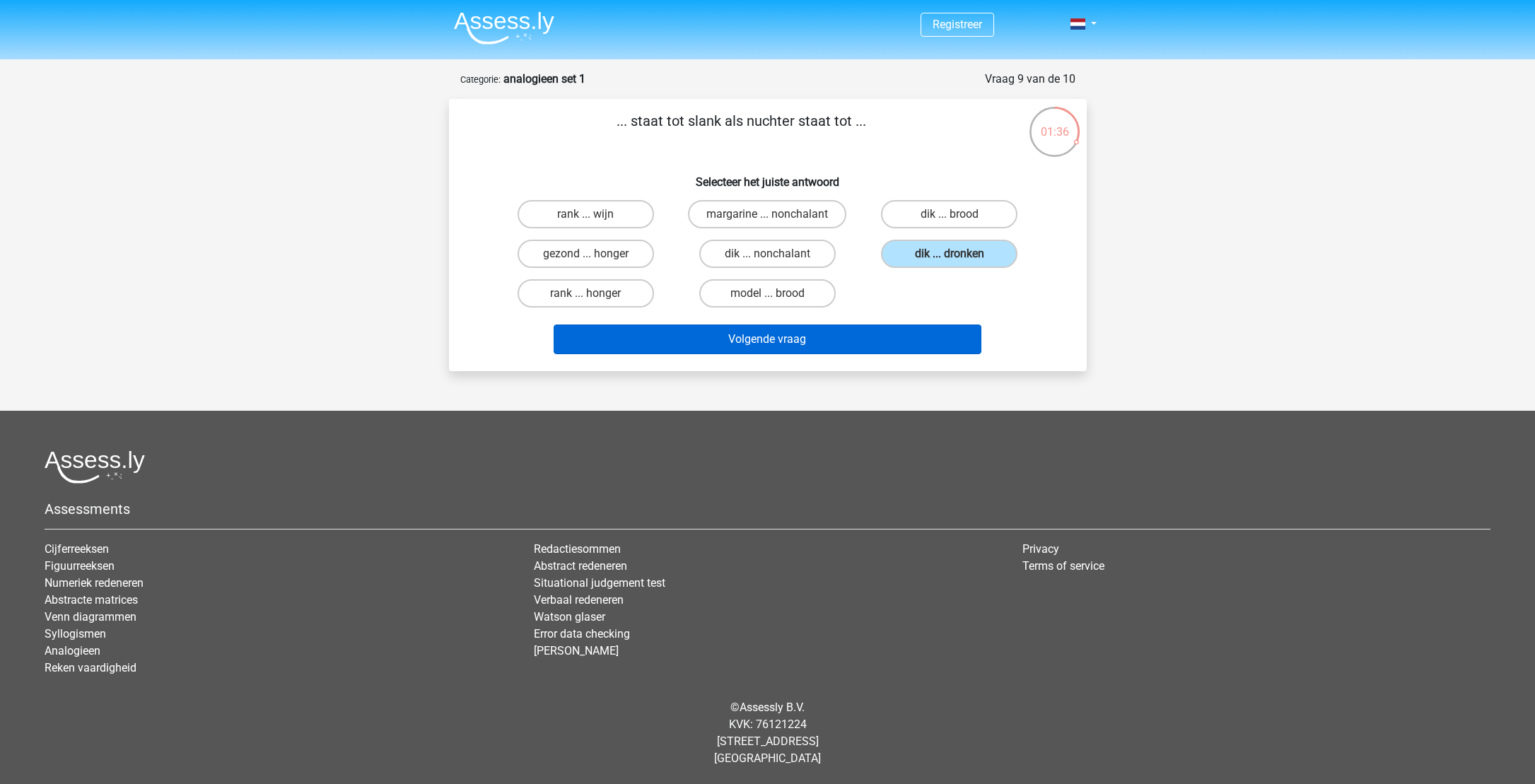
click at [844, 337] on button "Volgende vraag" at bounding box center [767, 339] width 428 height 30
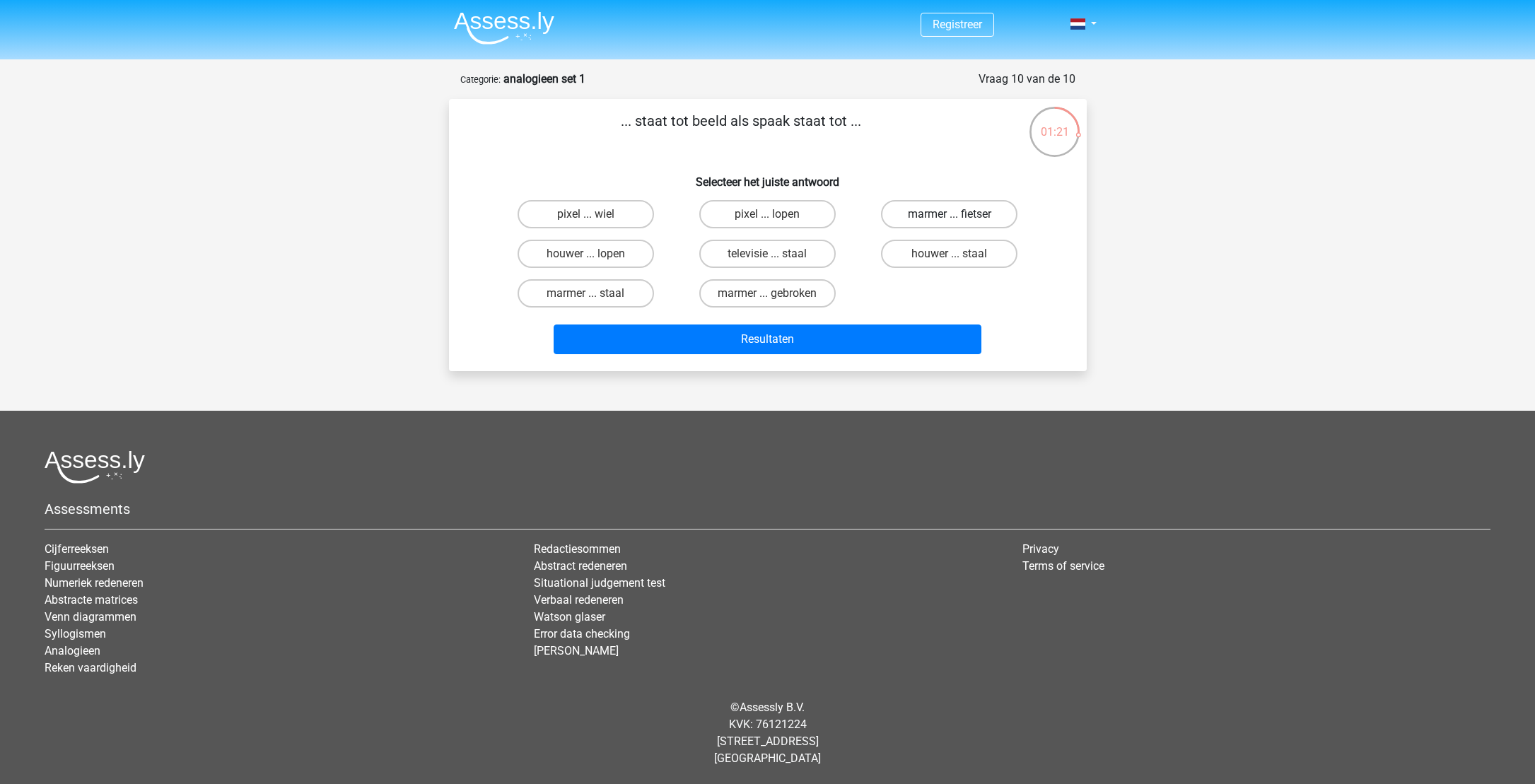
click at [924, 210] on label "marmer ... fietser" at bounding box center [949, 214] width 137 height 28
click at [950, 214] on input "marmer ... fietser" at bounding box center [954, 219] width 9 height 9
radio input "true"
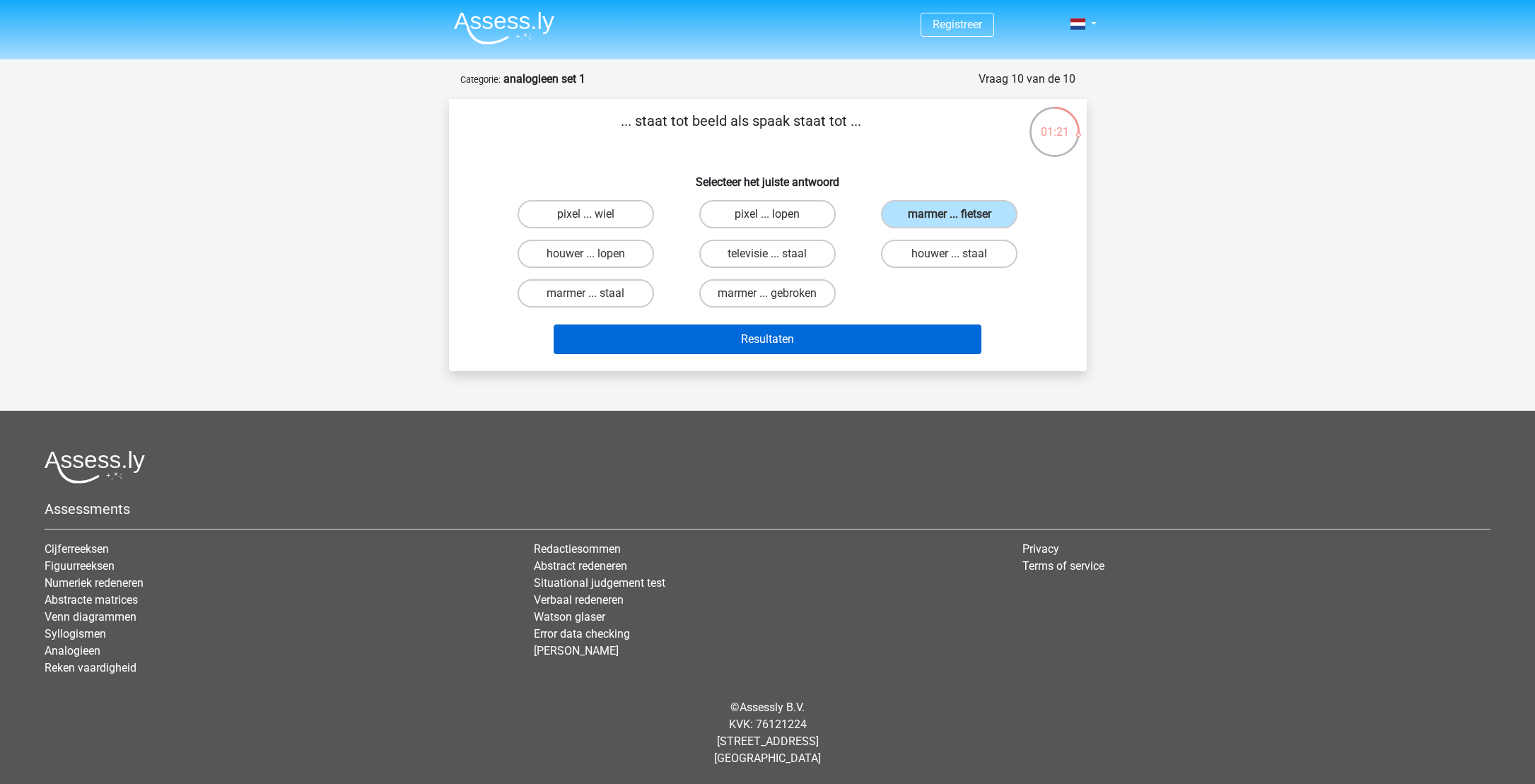
drag, startPoint x: 815, startPoint y: 330, endPoint x: 809, endPoint y: 336, distance: 8.5
click at [814, 330] on button "Resultaten" at bounding box center [767, 339] width 428 height 30
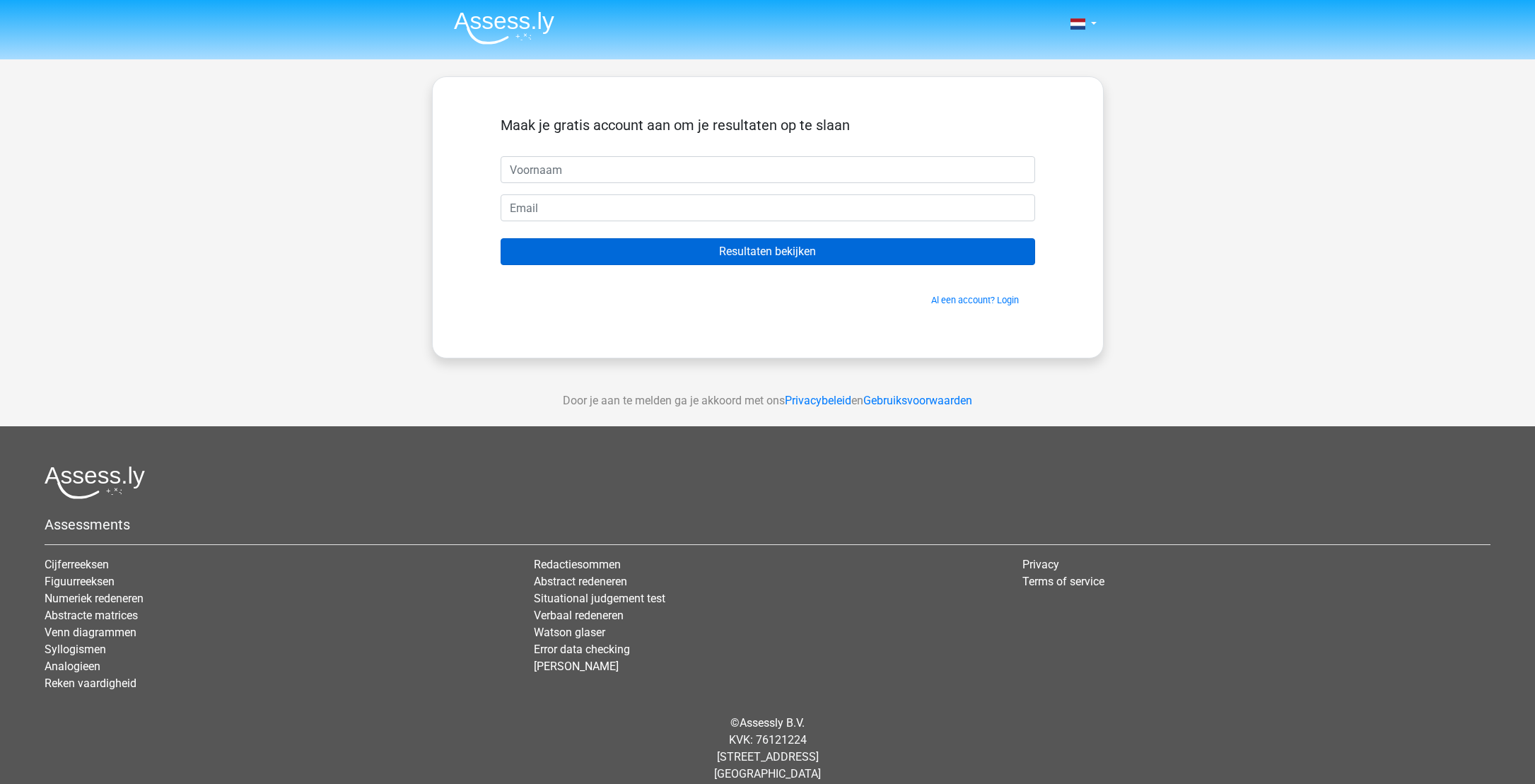
click at [754, 254] on input "Resultaten bekijken" at bounding box center [768, 251] width 534 height 27
